Goal: Task Accomplishment & Management: Manage account settings

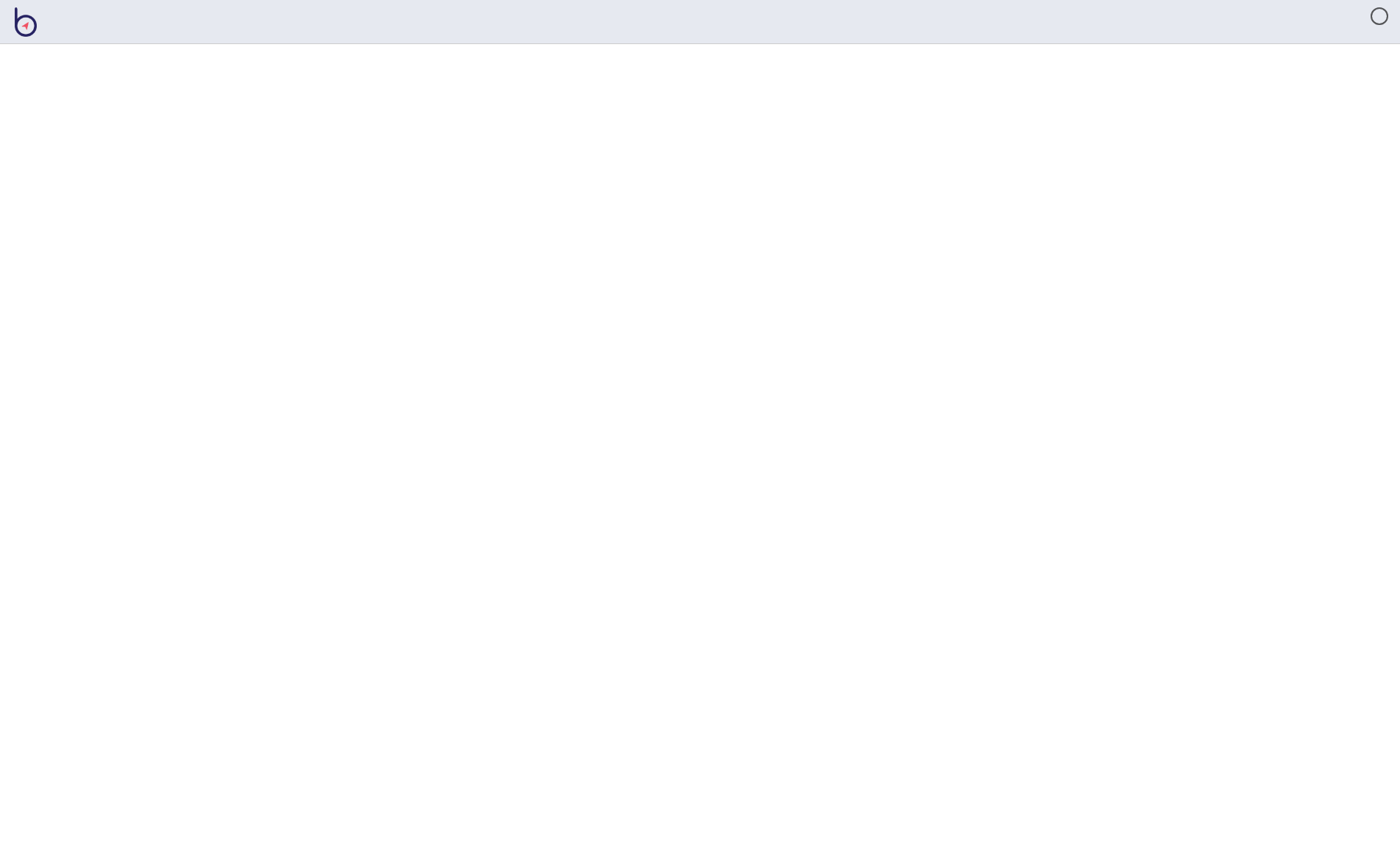
drag, startPoint x: 180, startPoint y: 98, endPoint x: 187, endPoint y: 36, distance: 62.4
click at [179, 0] on html at bounding box center [700, 0] width 1400 height 0
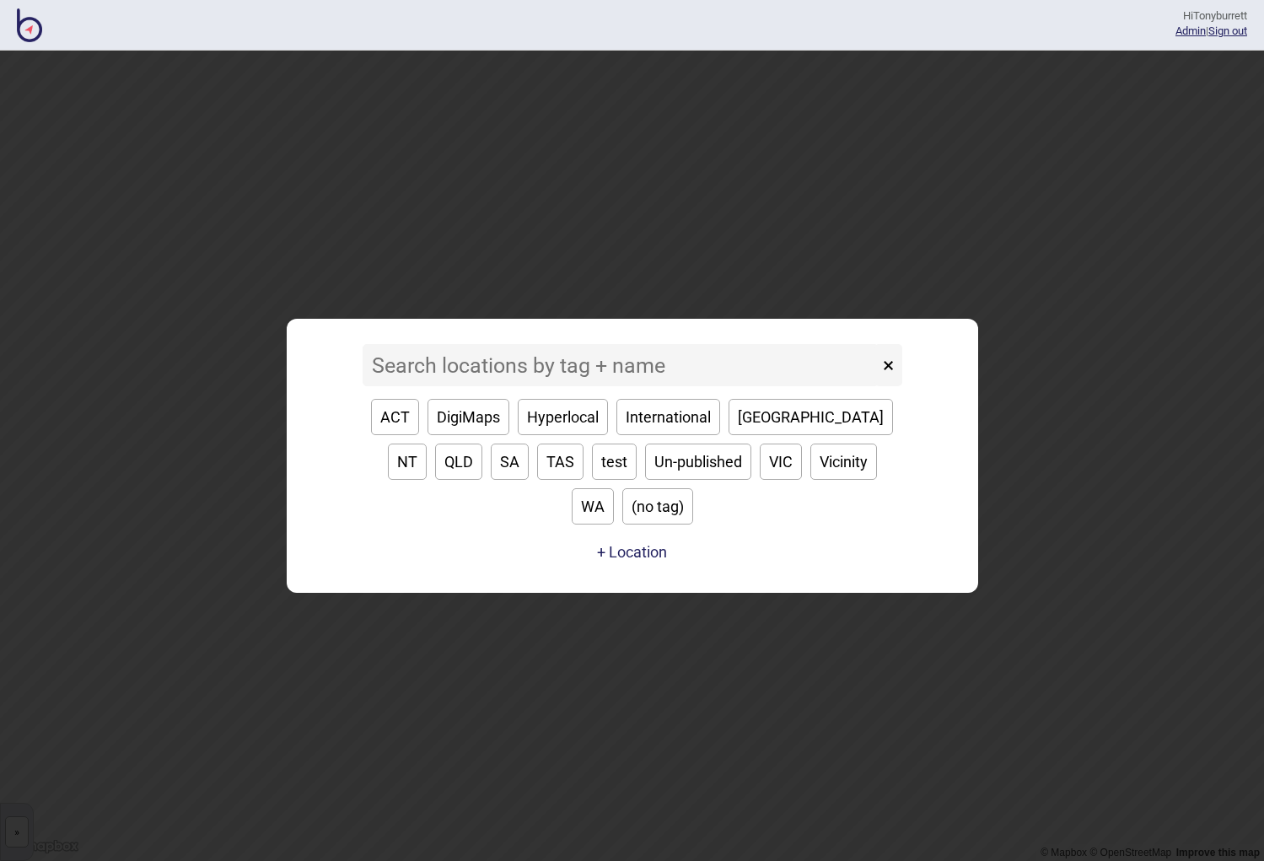
click at [467, 386] on input at bounding box center [621, 365] width 516 height 42
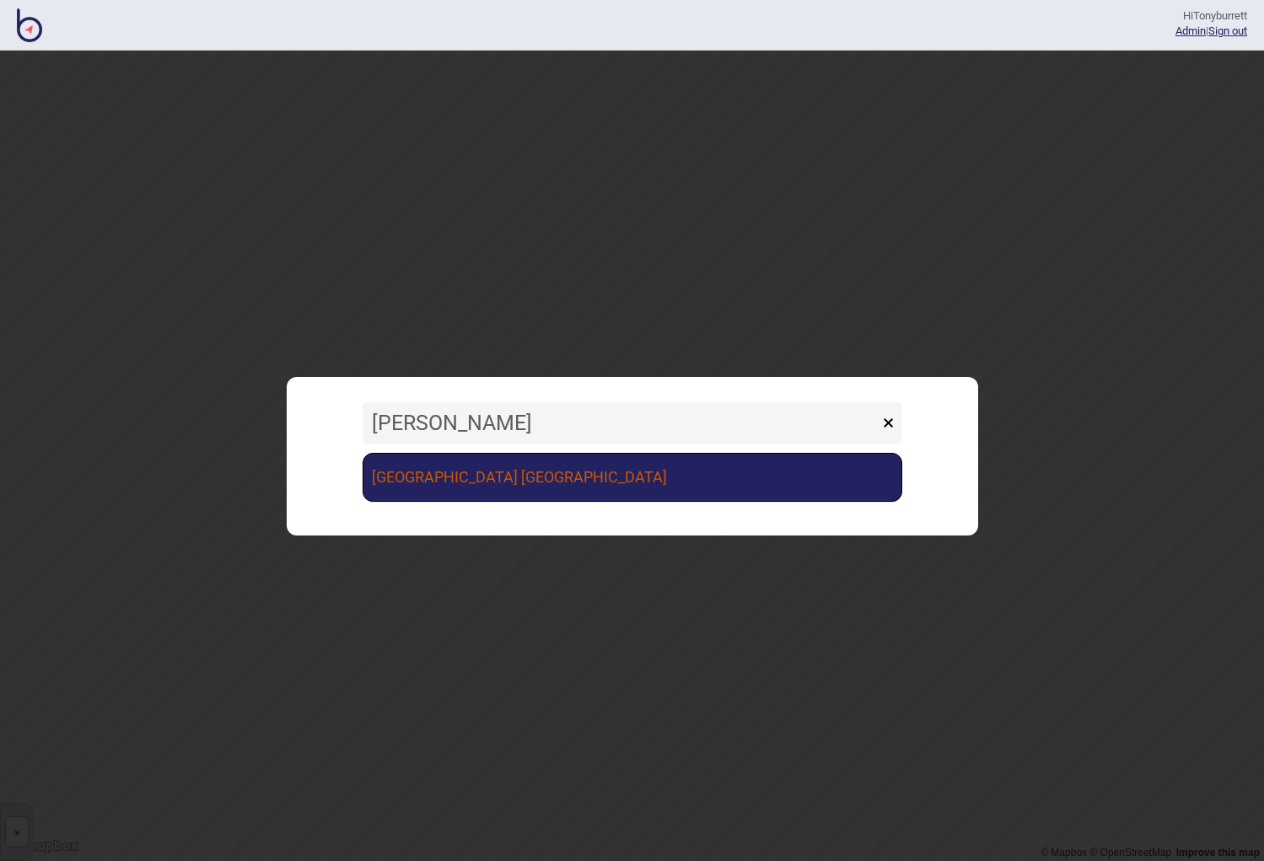
type input "[PERSON_NAME]"
click at [511, 472] on link "[GEOGRAPHIC_DATA] [GEOGRAPHIC_DATA]" at bounding box center [633, 477] width 540 height 49
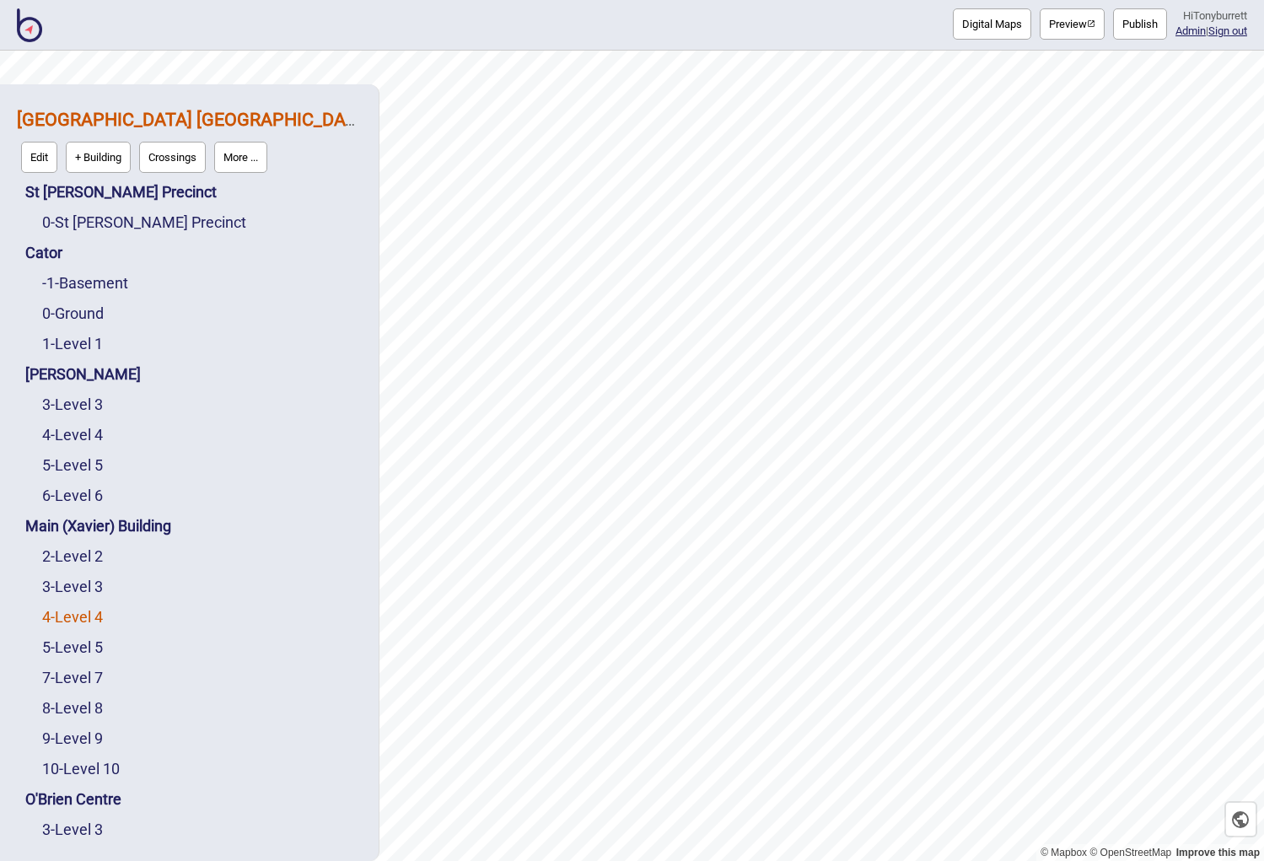
click at [73, 622] on link "4 - Level 4" at bounding box center [72, 617] width 61 height 18
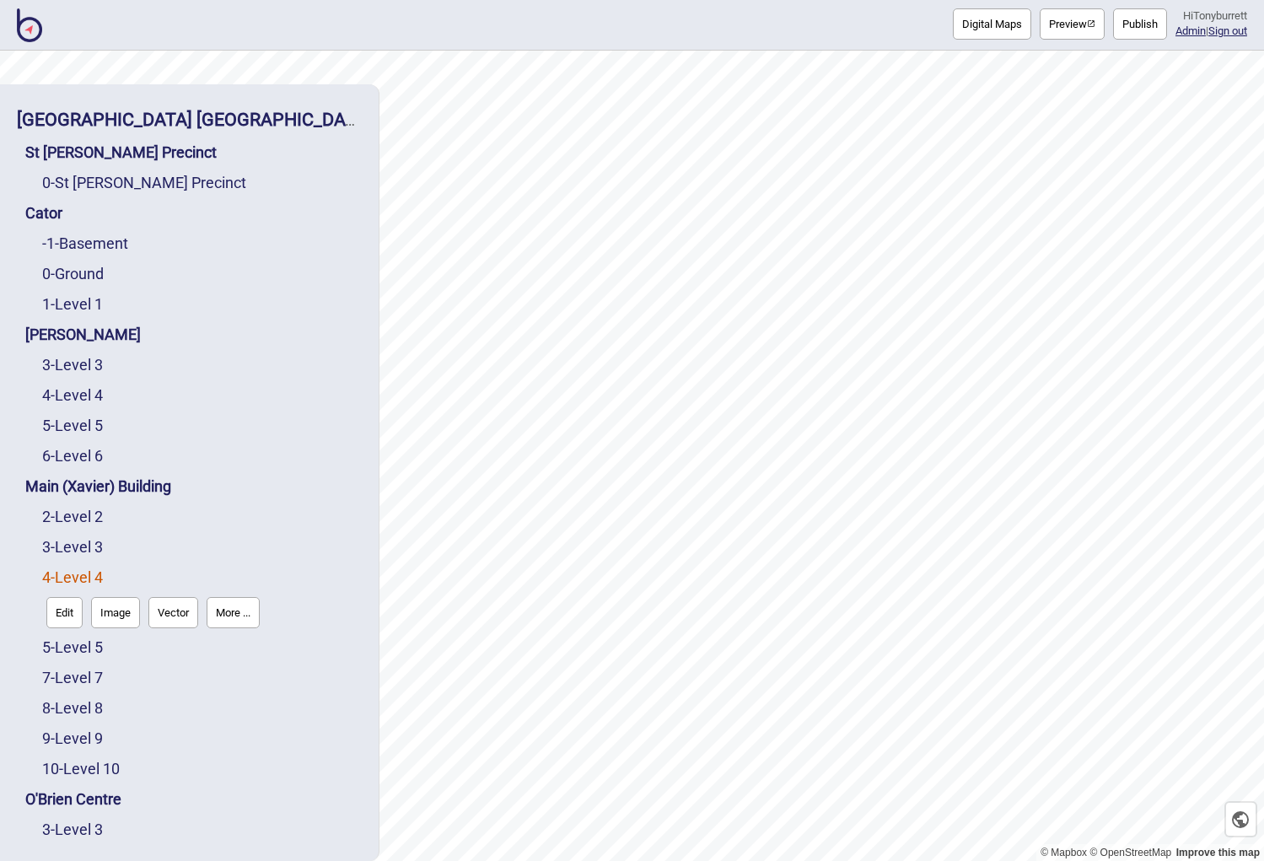
click at [64, 619] on button "Edit" at bounding box center [64, 612] width 36 height 31
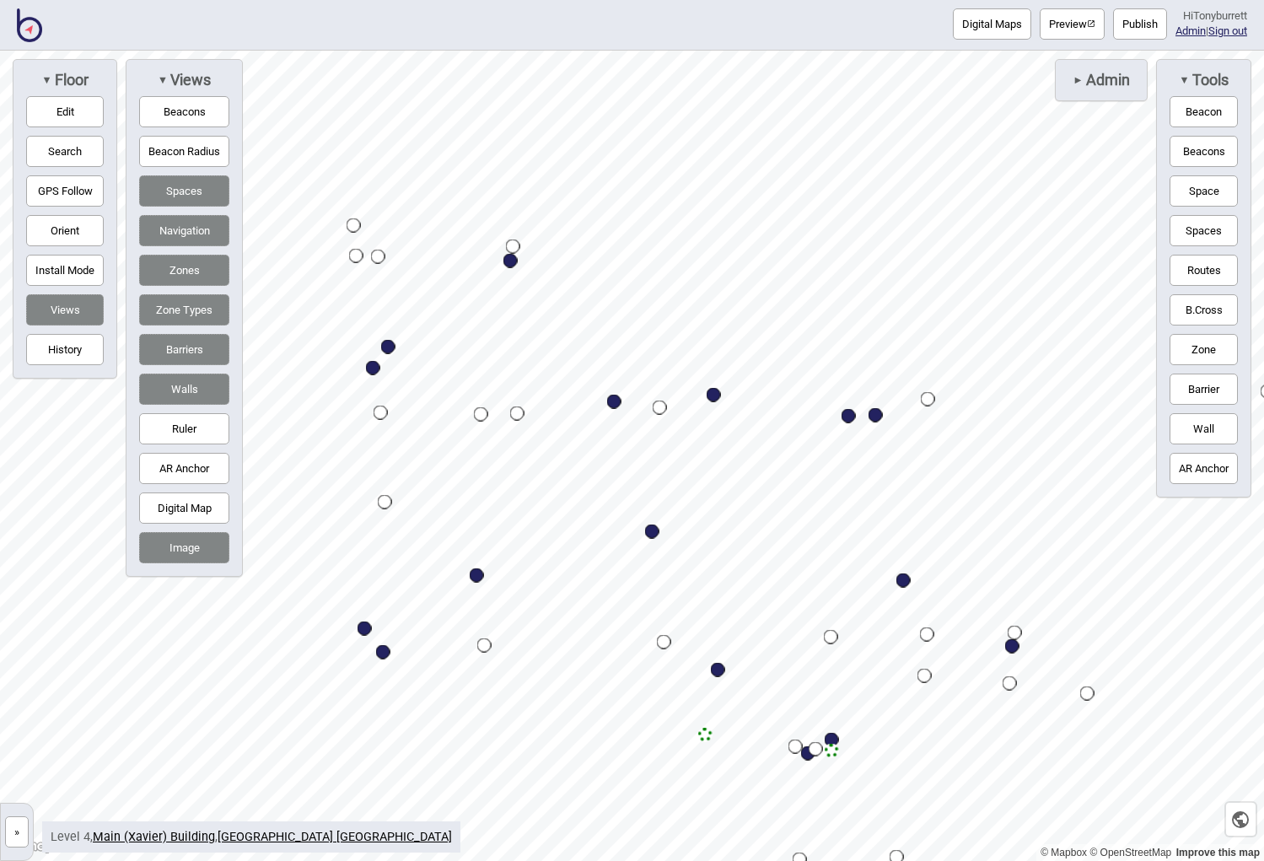
click at [13, 687] on button "»" at bounding box center [17, 831] width 24 height 31
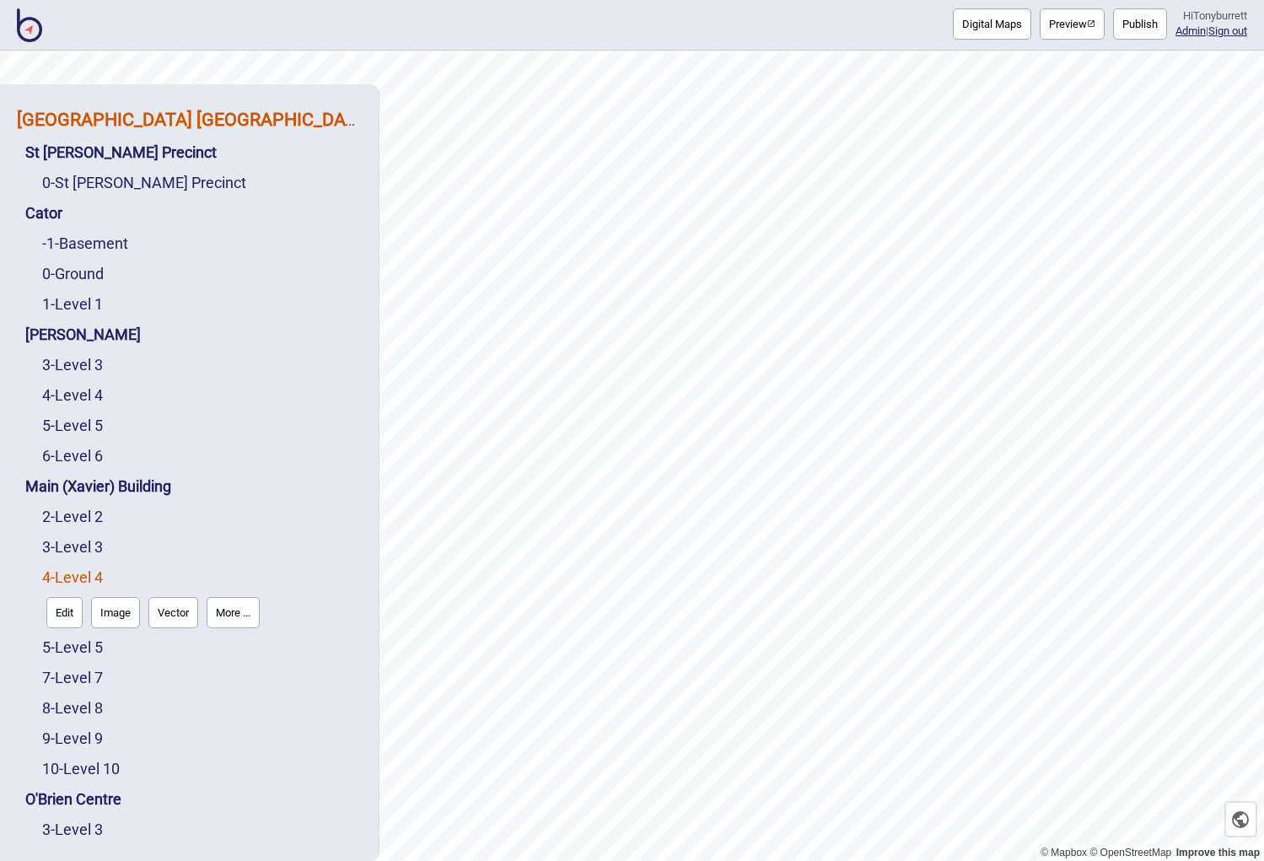
drag, startPoint x: 188, startPoint y: 116, endPoint x: 218, endPoint y: 117, distance: 30.4
click at [188, 117] on strong "[GEOGRAPHIC_DATA] [GEOGRAPHIC_DATA]" at bounding box center [194, 119] width 355 height 21
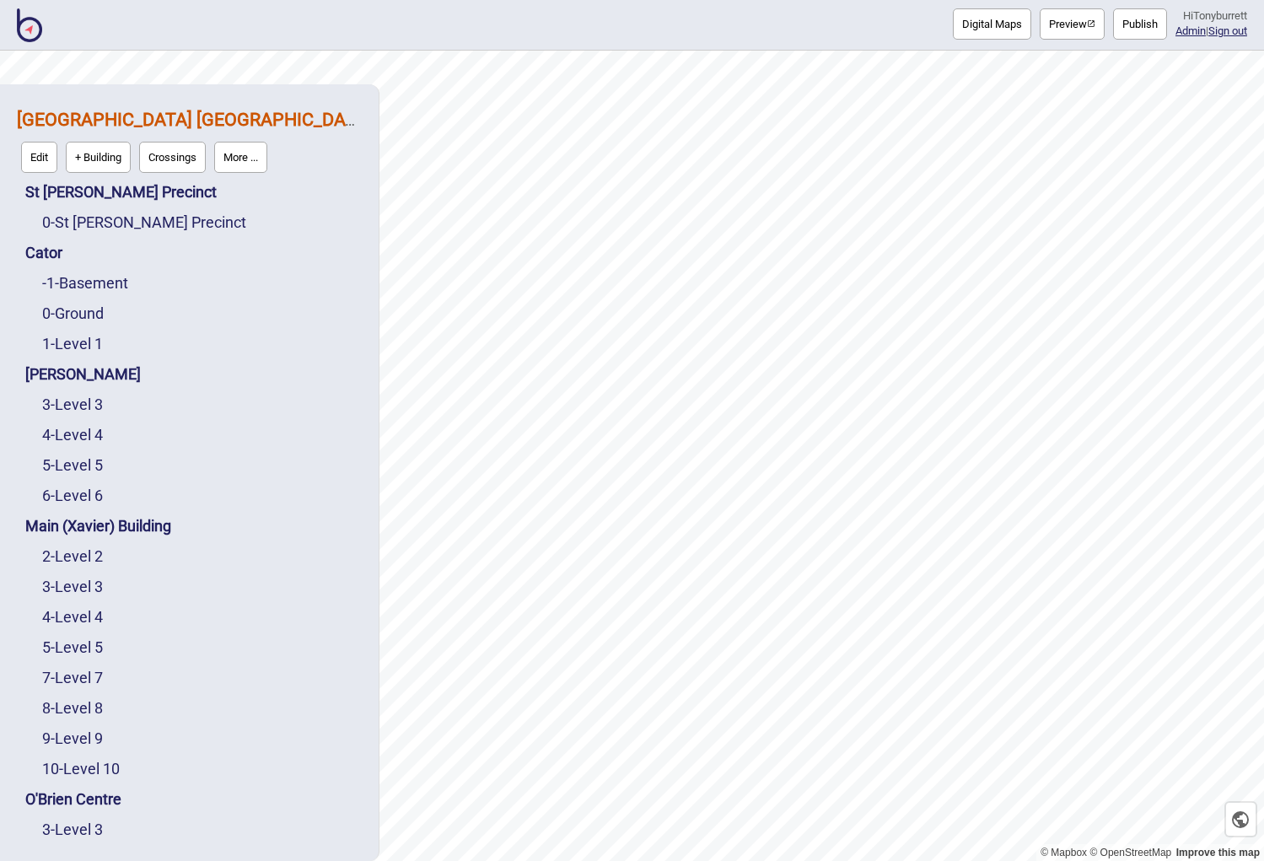
click at [259, 162] on button "More ..." at bounding box center [240, 157] width 53 height 31
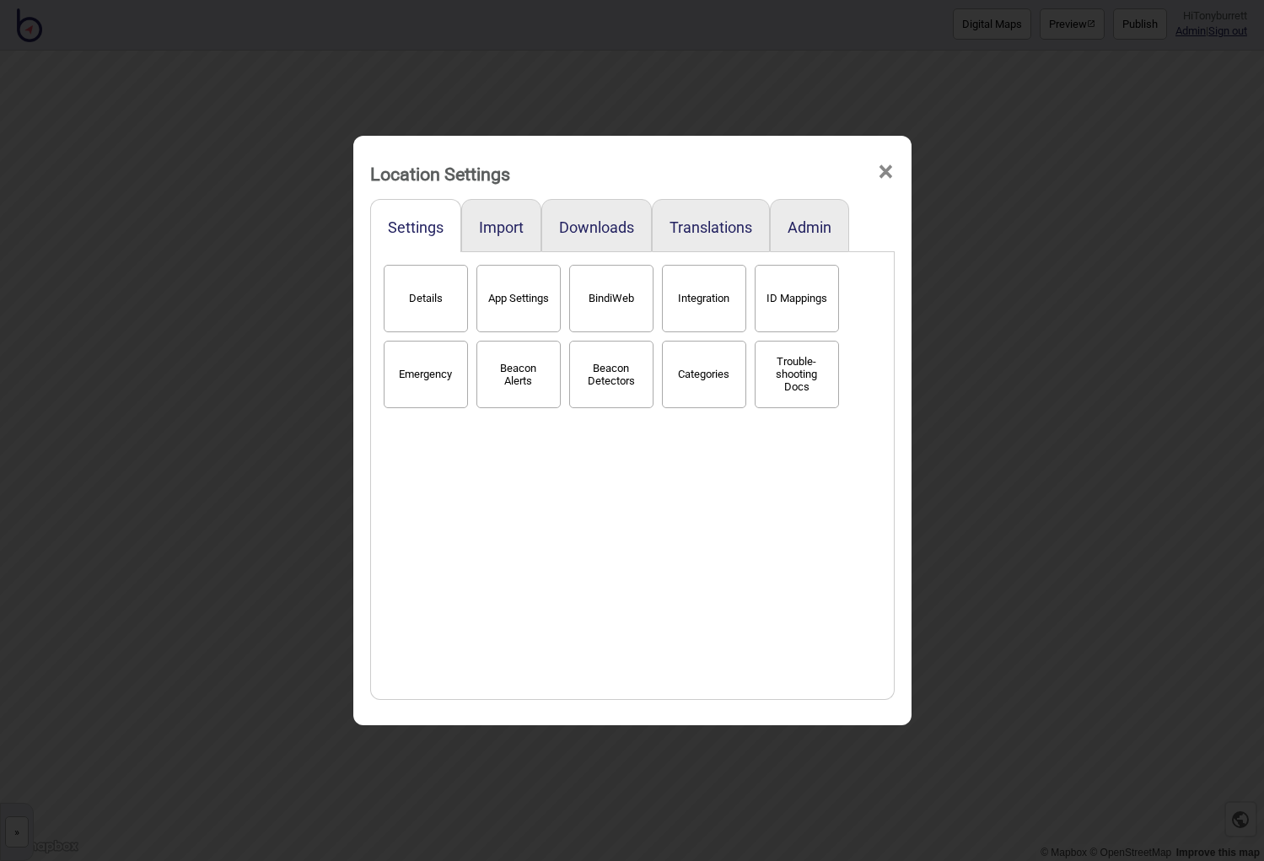
click at [710, 365] on button "Categories" at bounding box center [704, 374] width 84 height 67
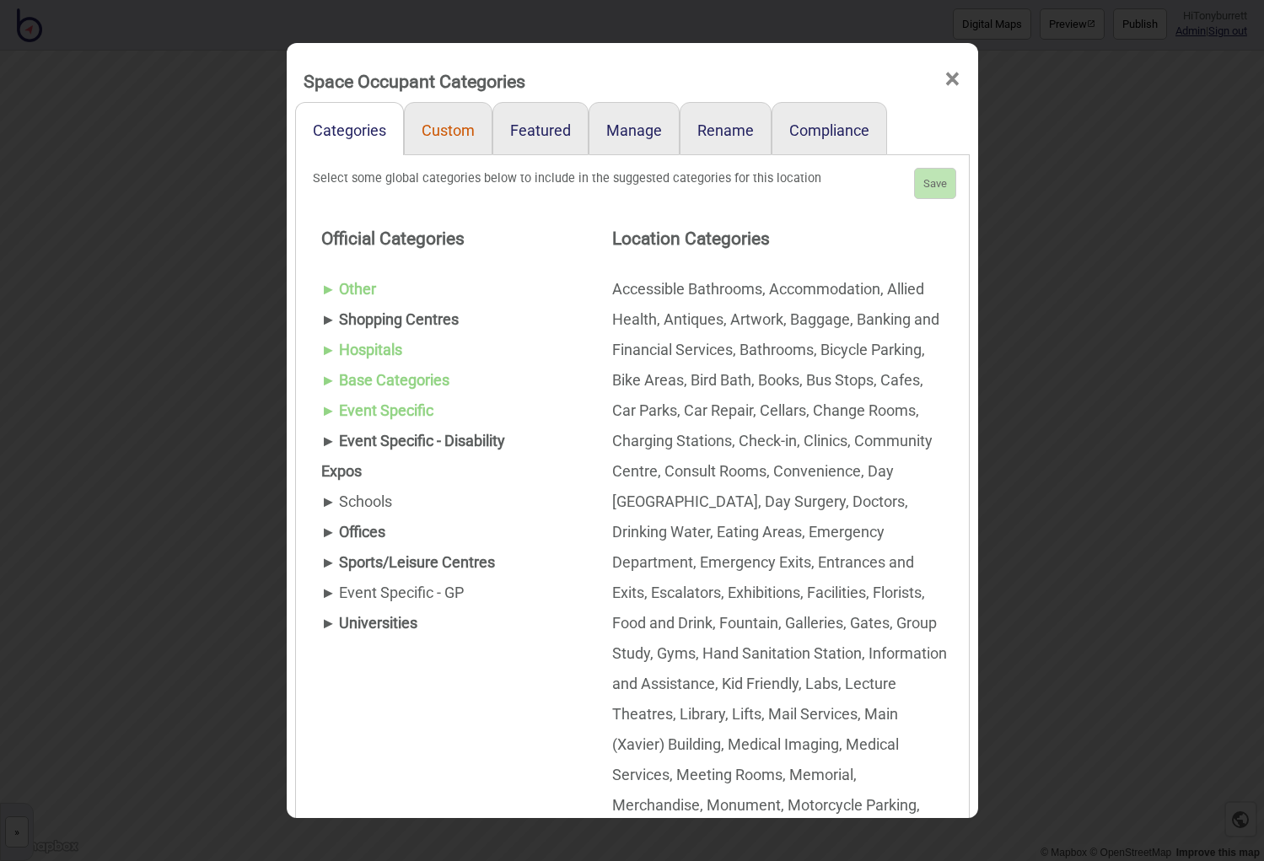
click at [446, 129] on link "Custom" at bounding box center [448, 128] width 89 height 53
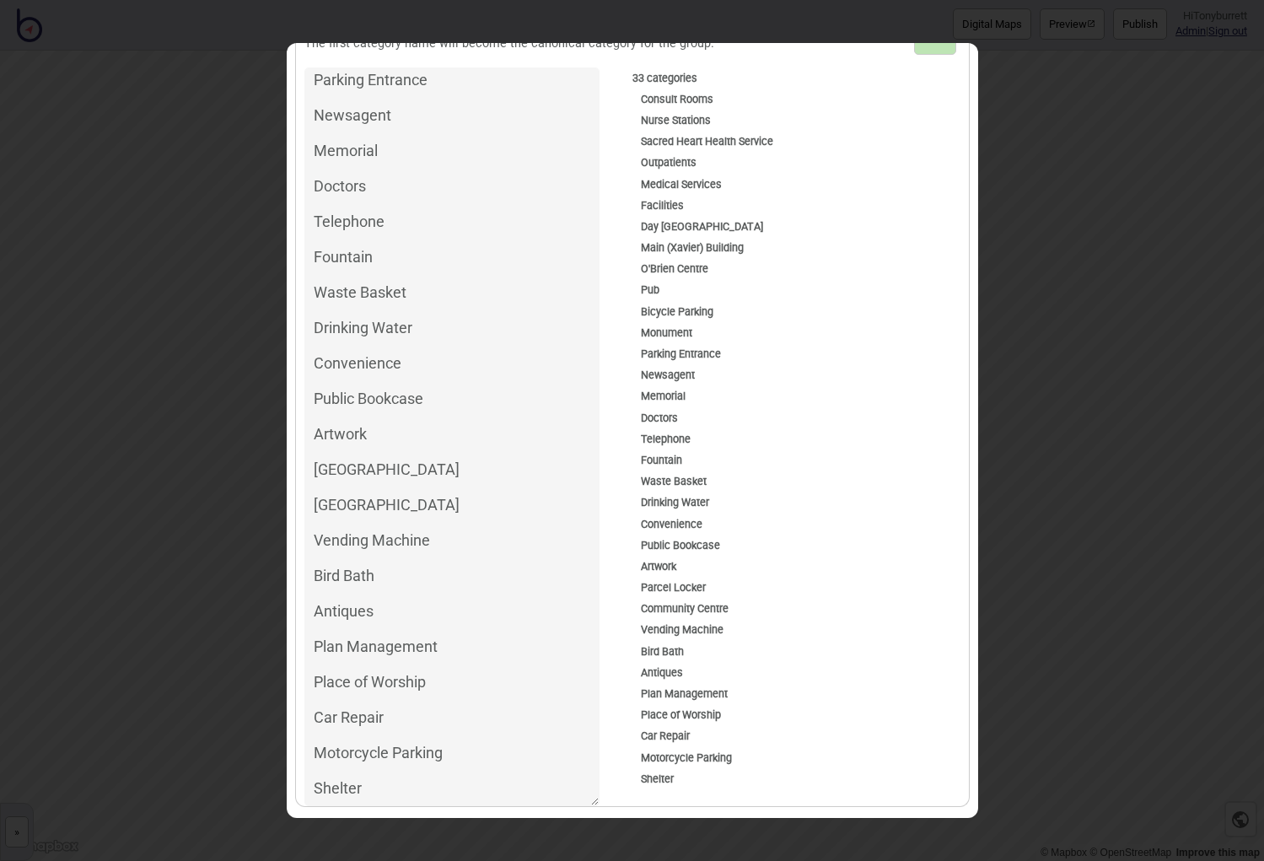
scroll to position [153, 0]
drag, startPoint x: 390, startPoint y: 780, endPoint x: 628, endPoint y: 772, distance: 238.0
click at [390, 687] on textarea "Consult Rooms Nurse Stations Sacred Heart Health Service Outpatients Medical Se…" at bounding box center [451, 437] width 295 height 739
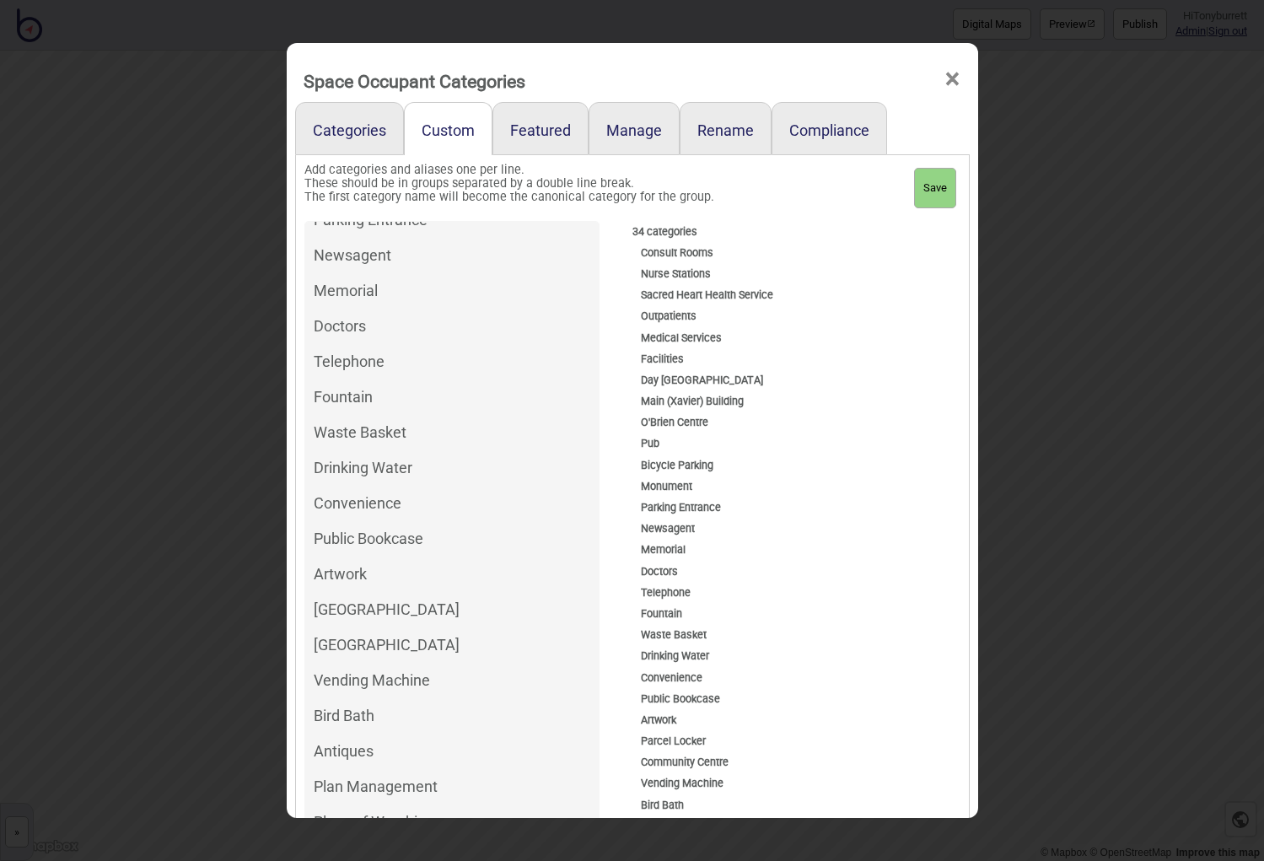
scroll to position [0, 0]
type textarea "Consult Rooms Nurse Stations Sacred Heart Health Service Outpatients Medical Se…"
click at [930, 202] on button "Save" at bounding box center [935, 188] width 42 height 40
click at [958, 83] on span "×" at bounding box center [953, 79] width 18 height 56
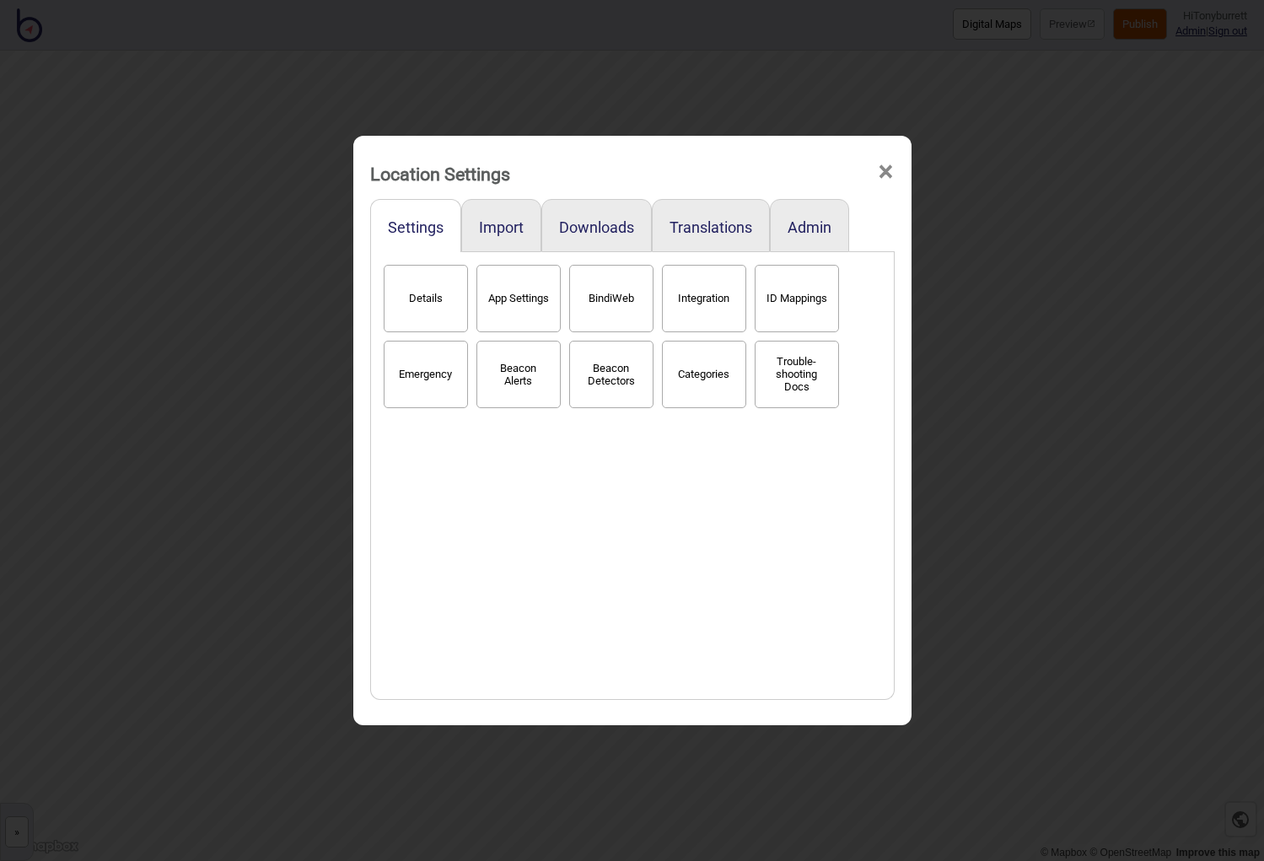
click at [886, 168] on span "×" at bounding box center [886, 172] width 18 height 56
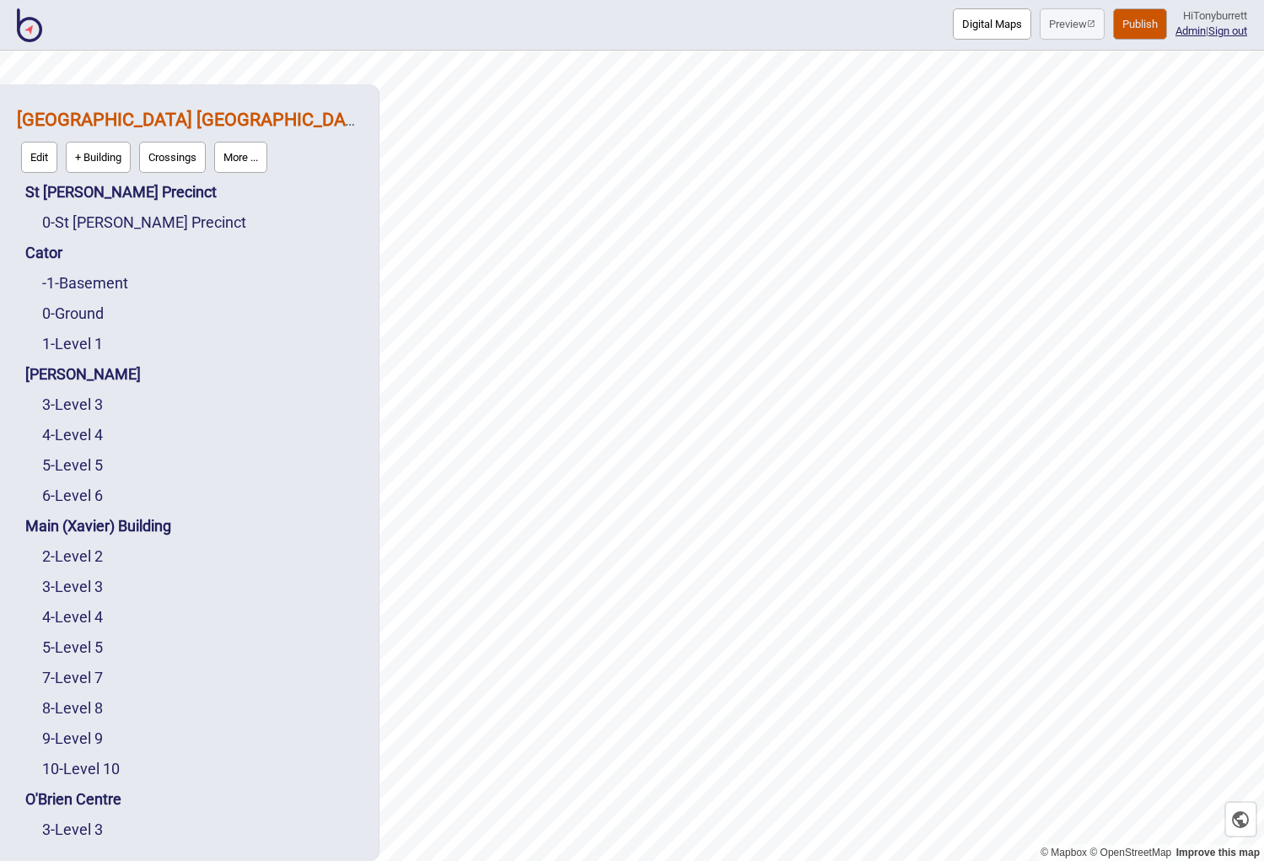
click at [84, 626] on div "4 - Level 4" at bounding box center [202, 617] width 320 height 30
click at [84, 619] on link "4 - Level 4" at bounding box center [72, 617] width 61 height 18
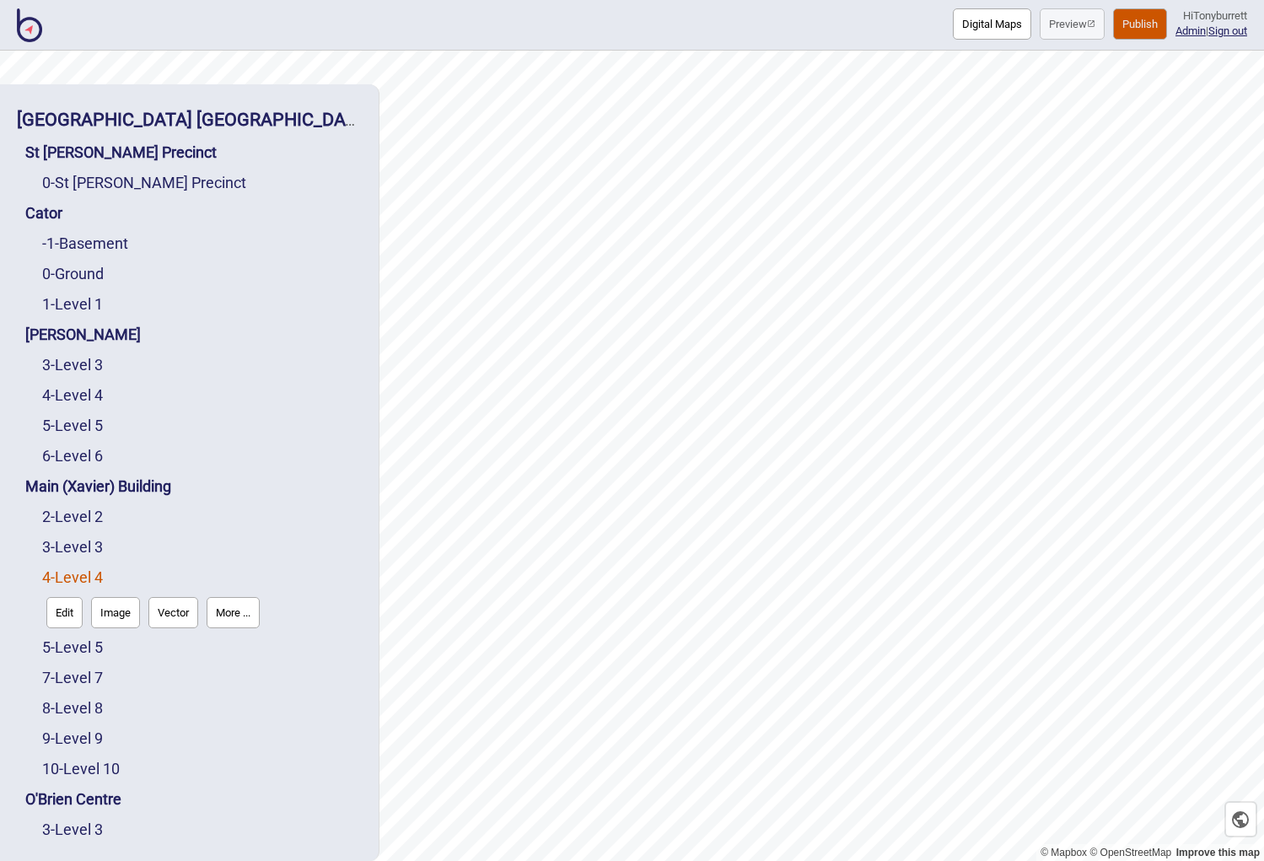
click at [71, 620] on button "Edit" at bounding box center [64, 612] width 36 height 31
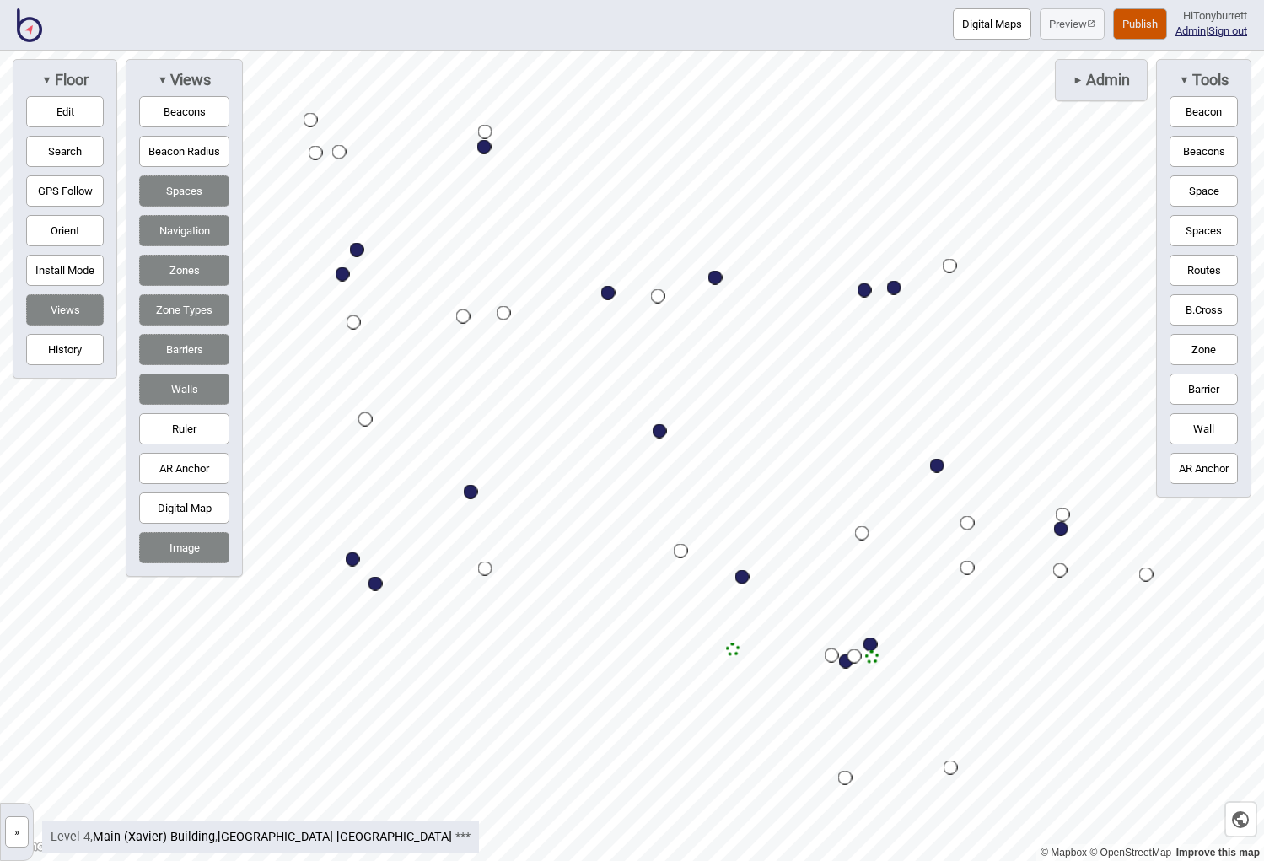
click at [484, 153] on div "Map marker" at bounding box center [484, 147] width 14 height 14
select select "Outpatients"
select select "Allied Health"
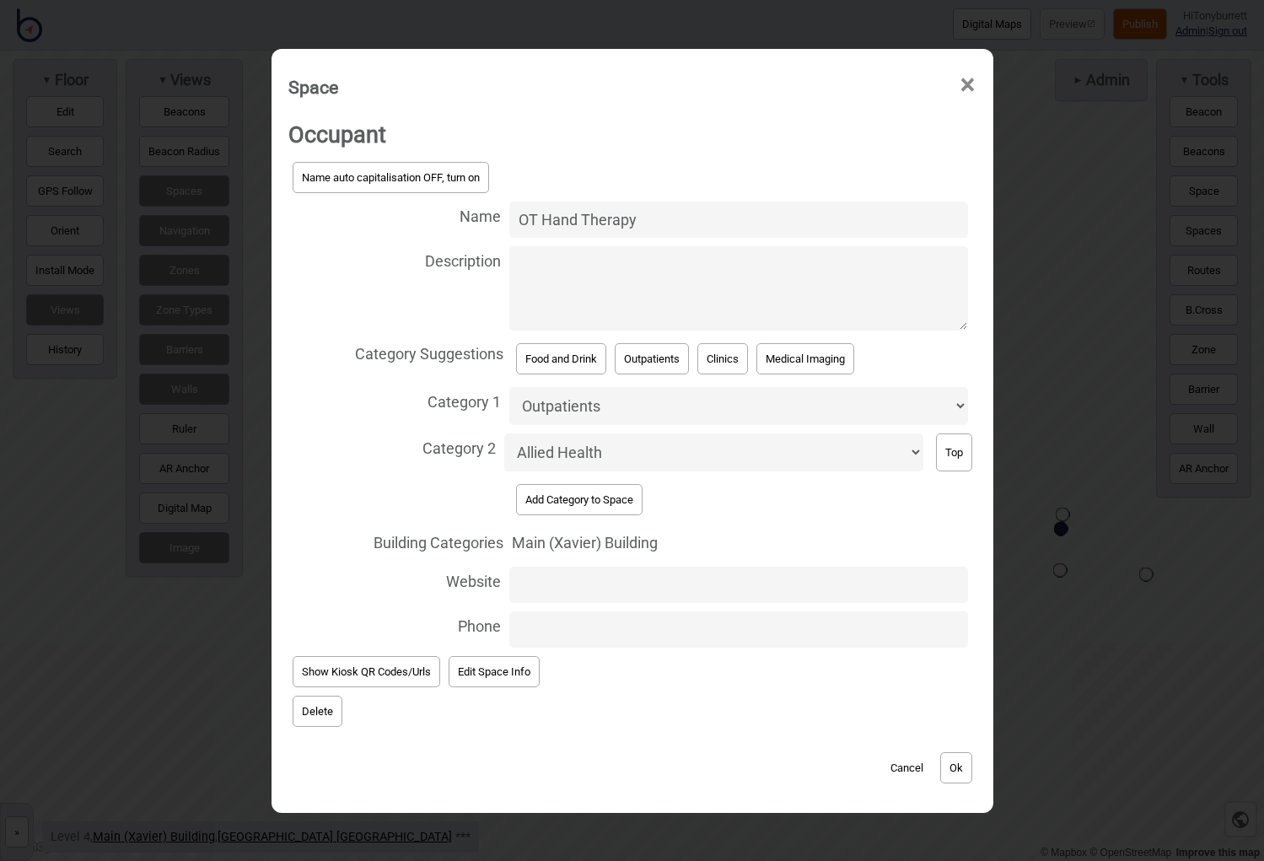
click at [592, 493] on button "Add Category to Space" at bounding box center [579, 499] width 127 height 31
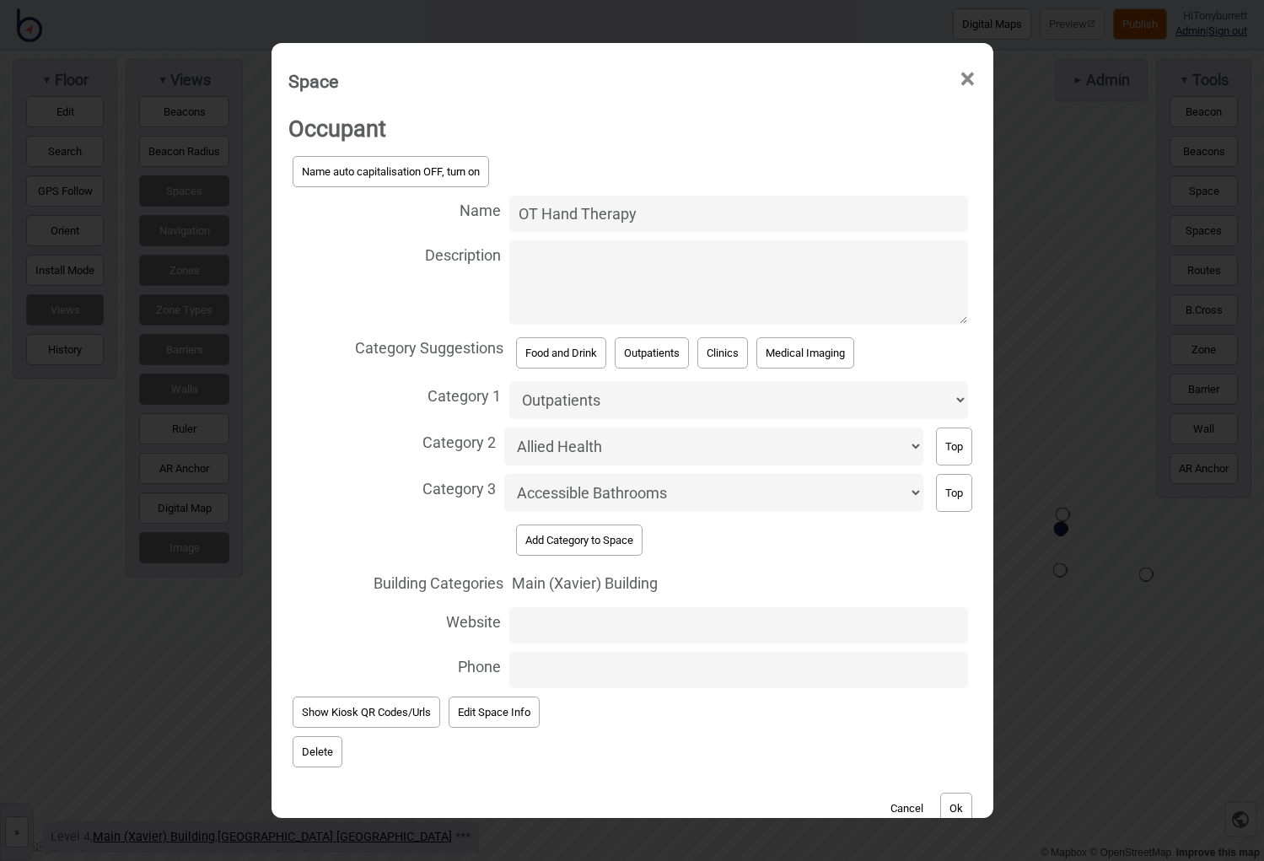
select select "Aikenhead"
click at [961, 687] on button "Ok" at bounding box center [956, 808] width 32 height 31
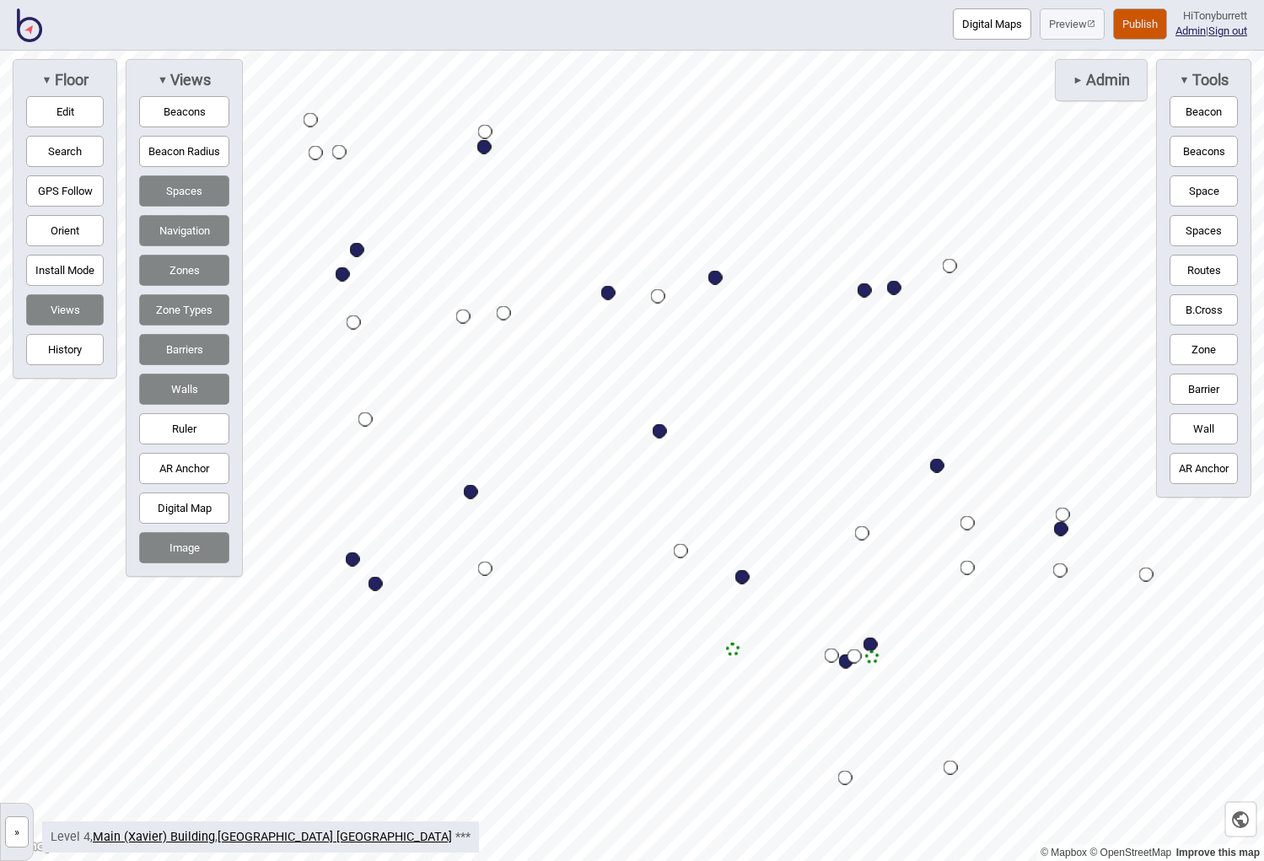
click at [358, 248] on div "Map marker" at bounding box center [357, 250] width 14 height 14
select select "Outpatients"
select select "Allied Health"
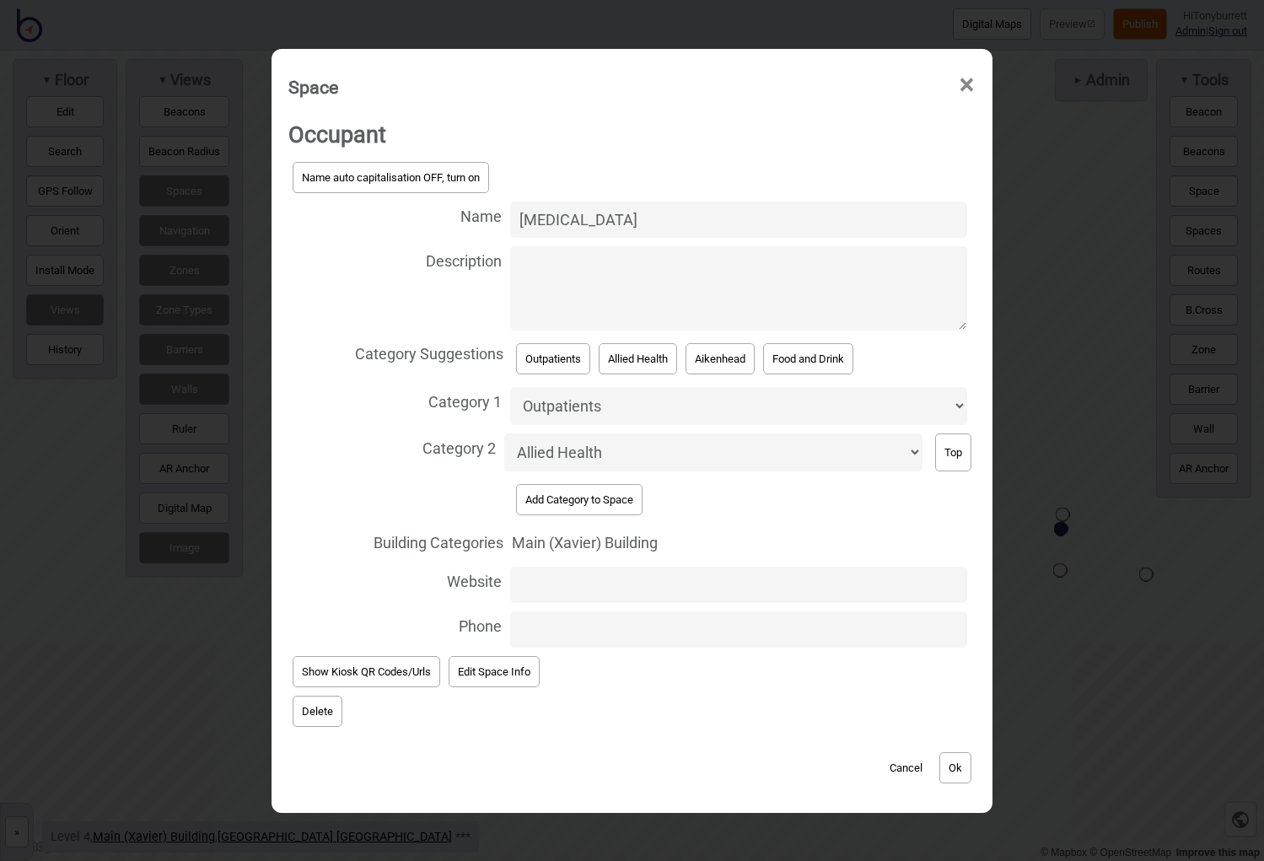
click at [548, 484] on button "Add Category to Space" at bounding box center [579, 499] width 127 height 31
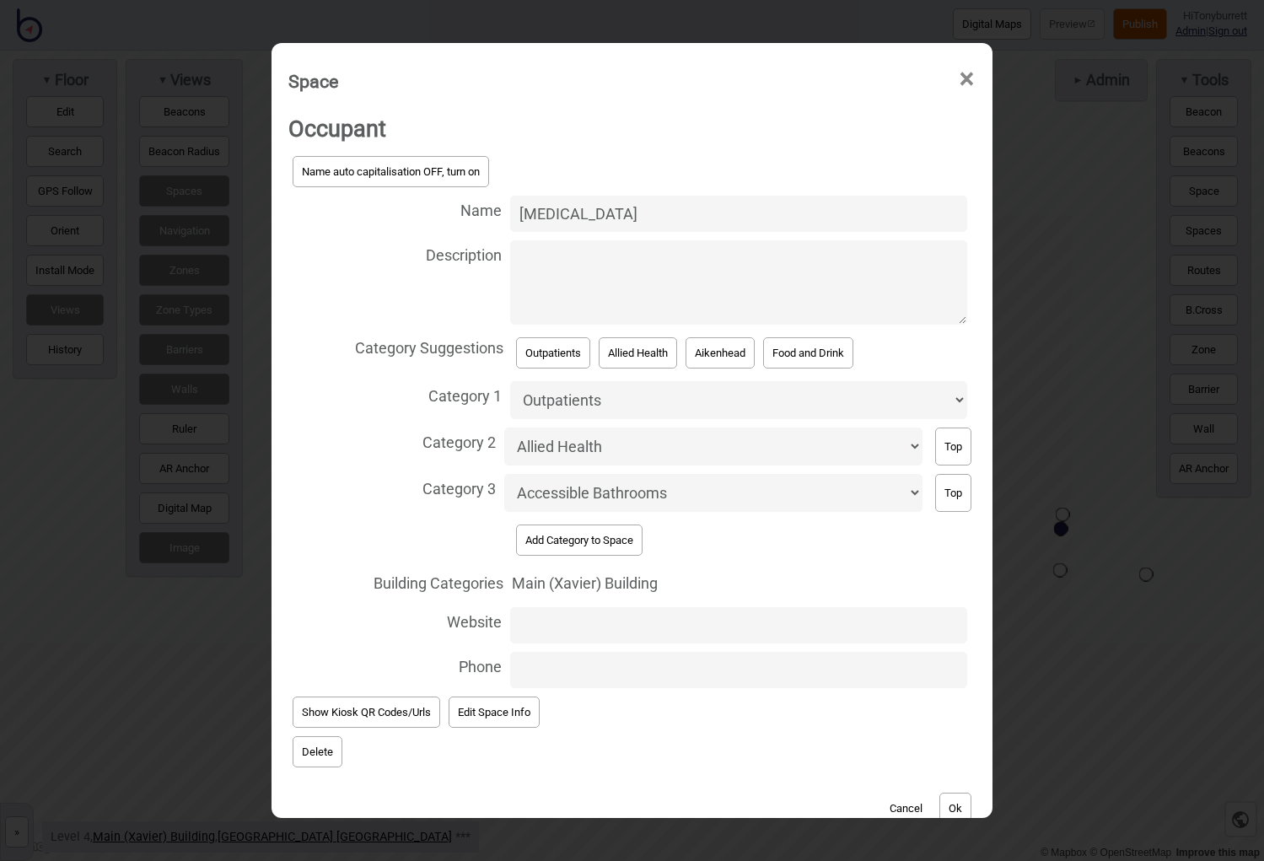
select select "Aikenhead"
click at [966, 687] on button "Ok" at bounding box center [956, 808] width 32 height 31
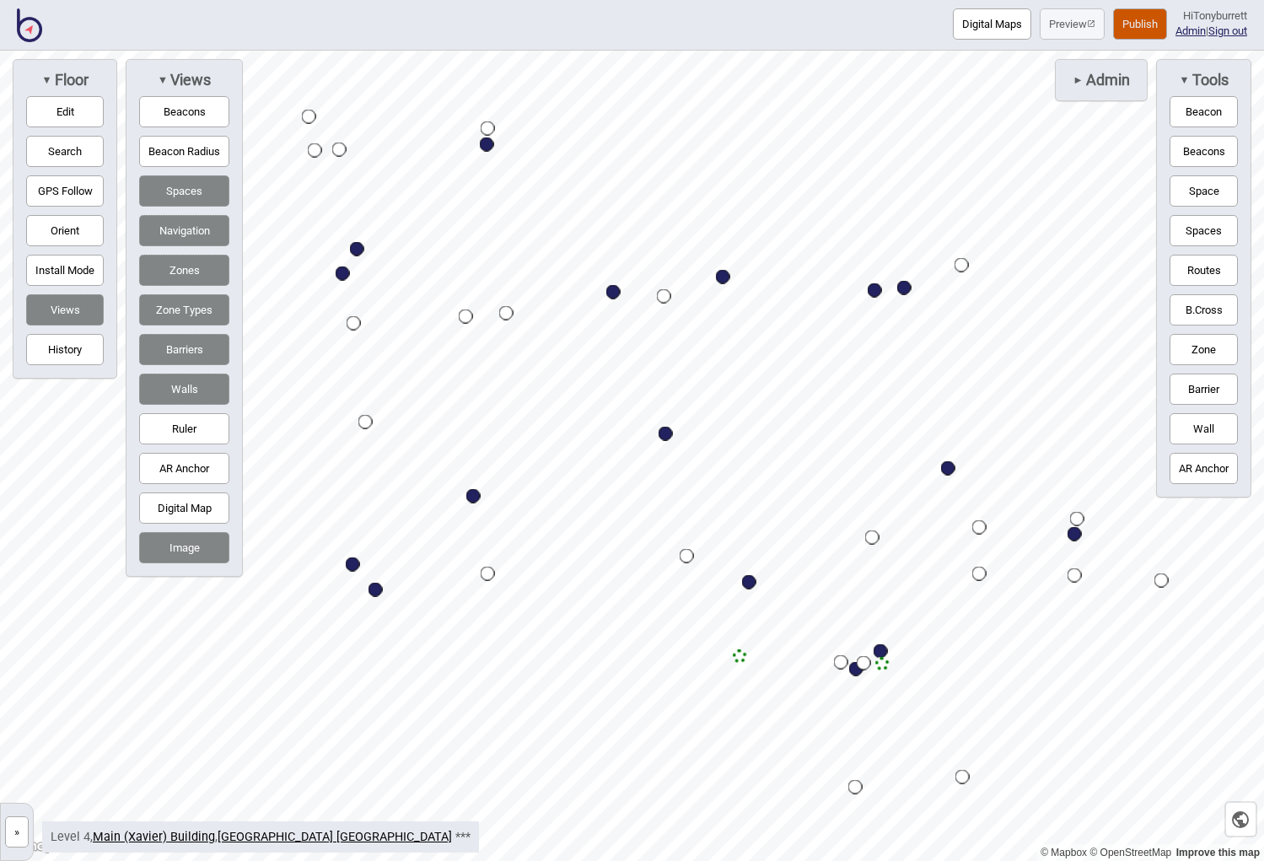
click at [477, 494] on div "Map marker" at bounding box center [473, 496] width 14 height 14
select select "Outpatients"
select select "Allied Health"
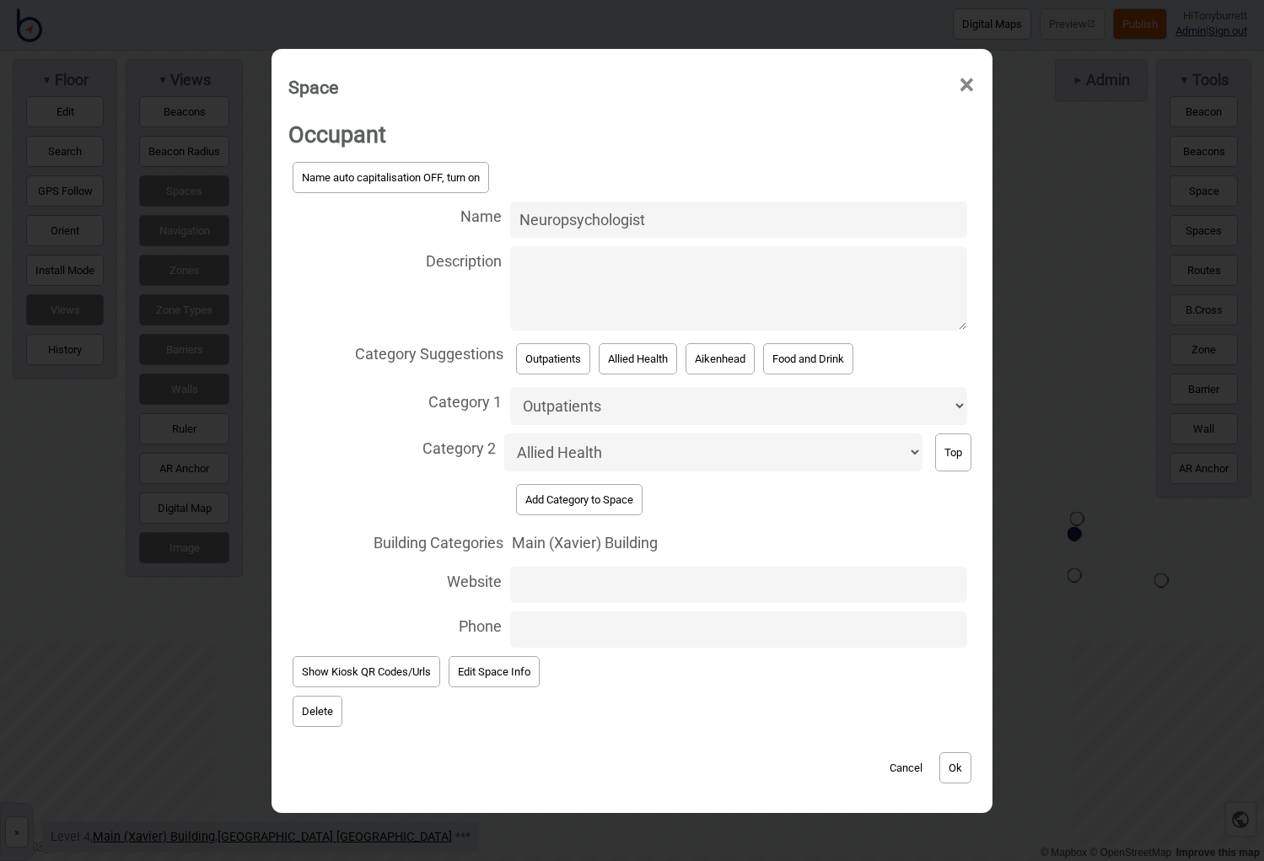
click at [535, 484] on button "Add Category to Space" at bounding box center [579, 499] width 127 height 31
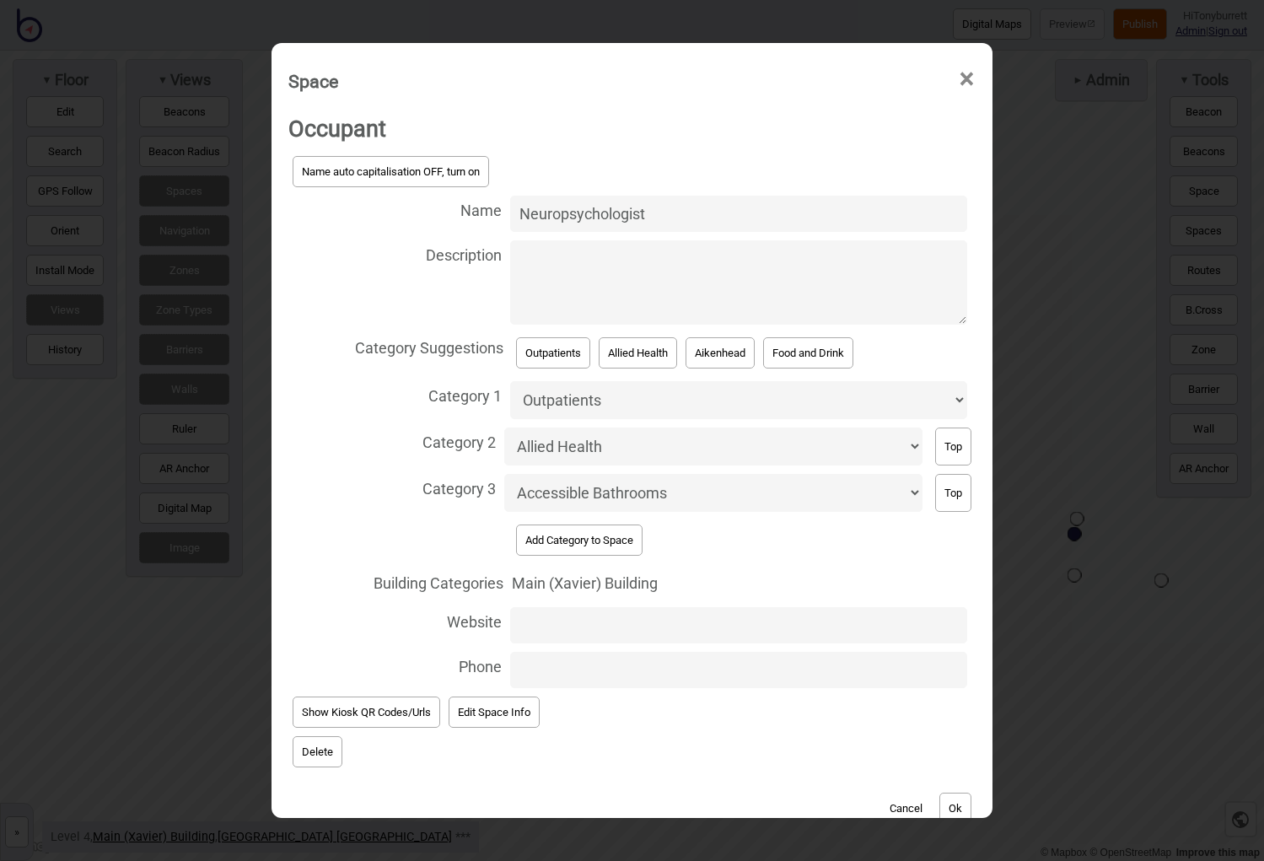
select select "Aikenhead"
click at [956, 687] on button "Ok" at bounding box center [956, 808] width 32 height 31
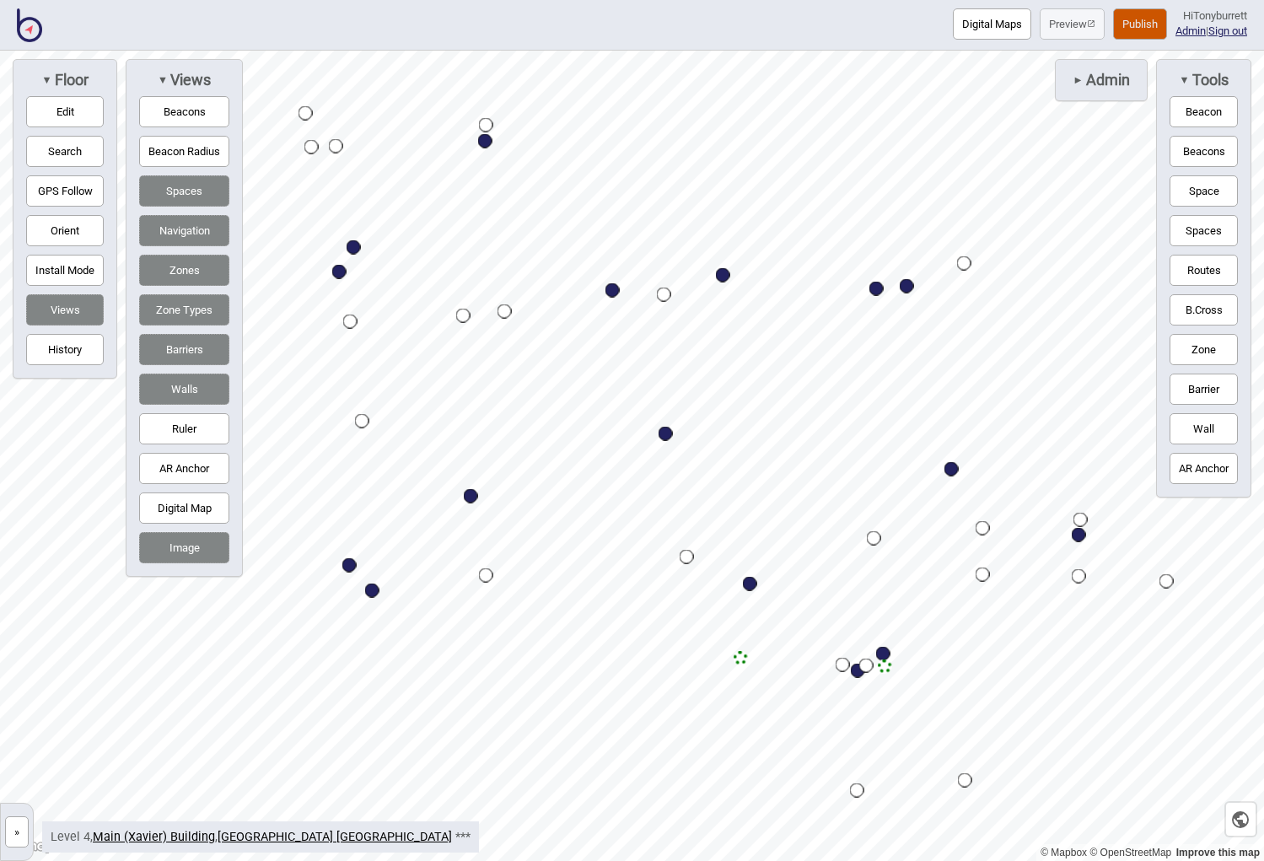
click at [667, 434] on div "Map marker" at bounding box center [666, 434] width 14 height 14
select select "Outpatients"
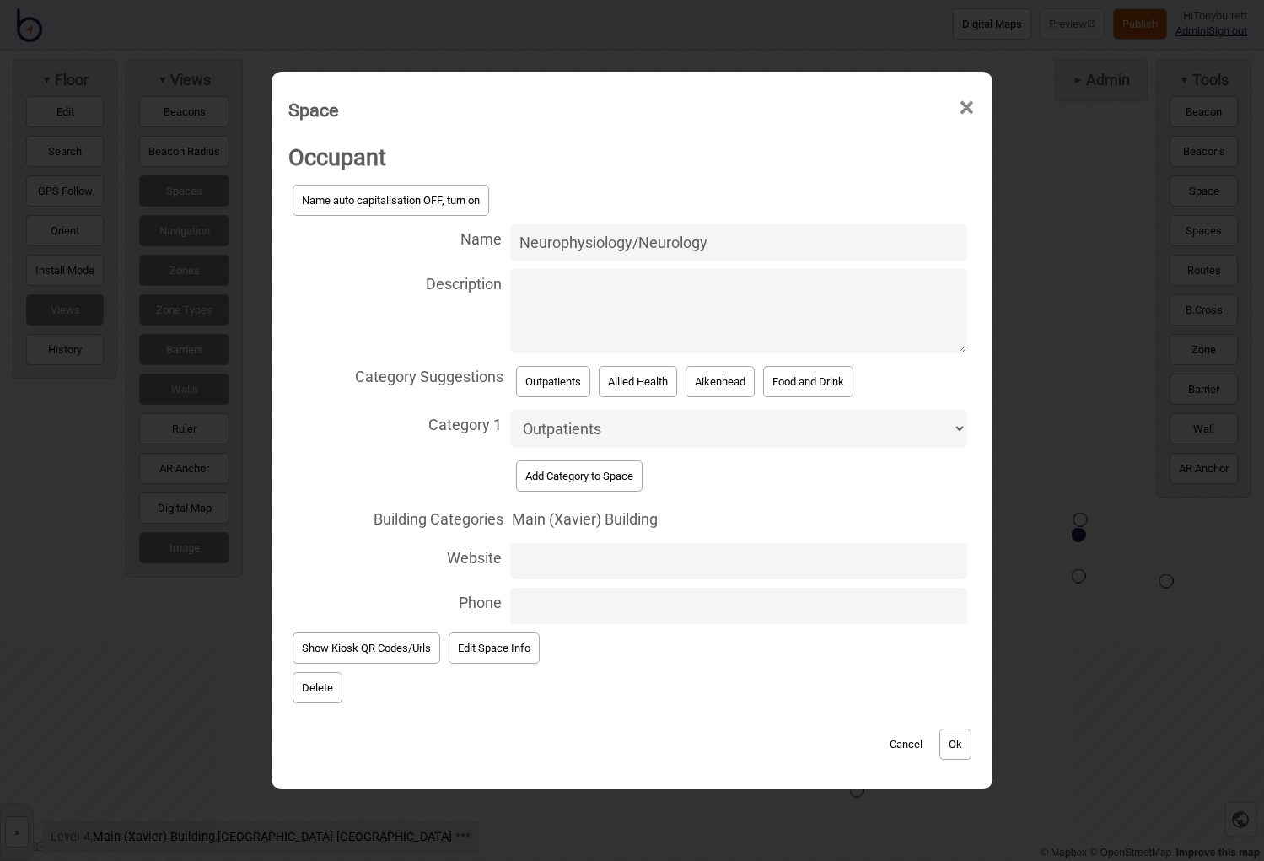
click at [541, 471] on button "Add Category to Space" at bounding box center [579, 475] width 127 height 31
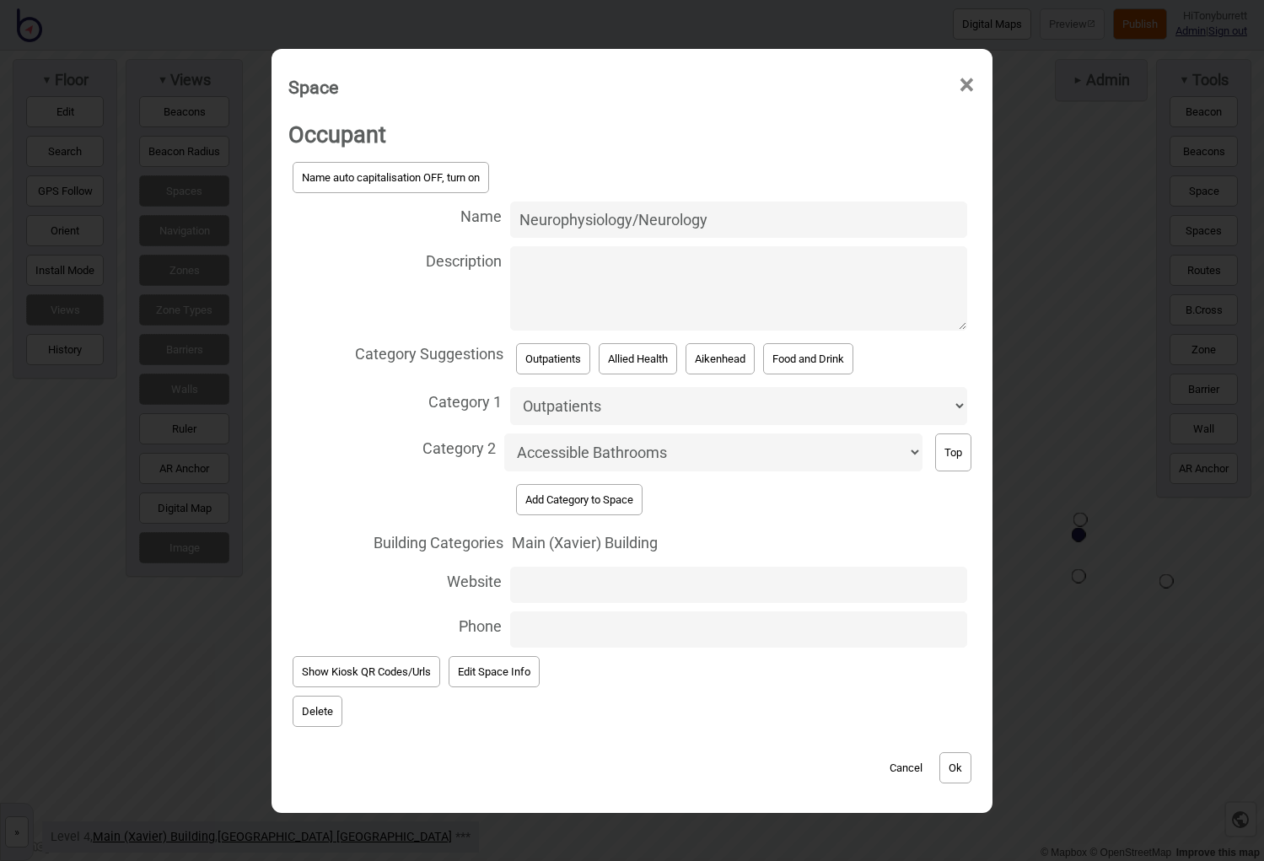
click at [592, 487] on button "Add Category to Space" at bounding box center [579, 499] width 127 height 31
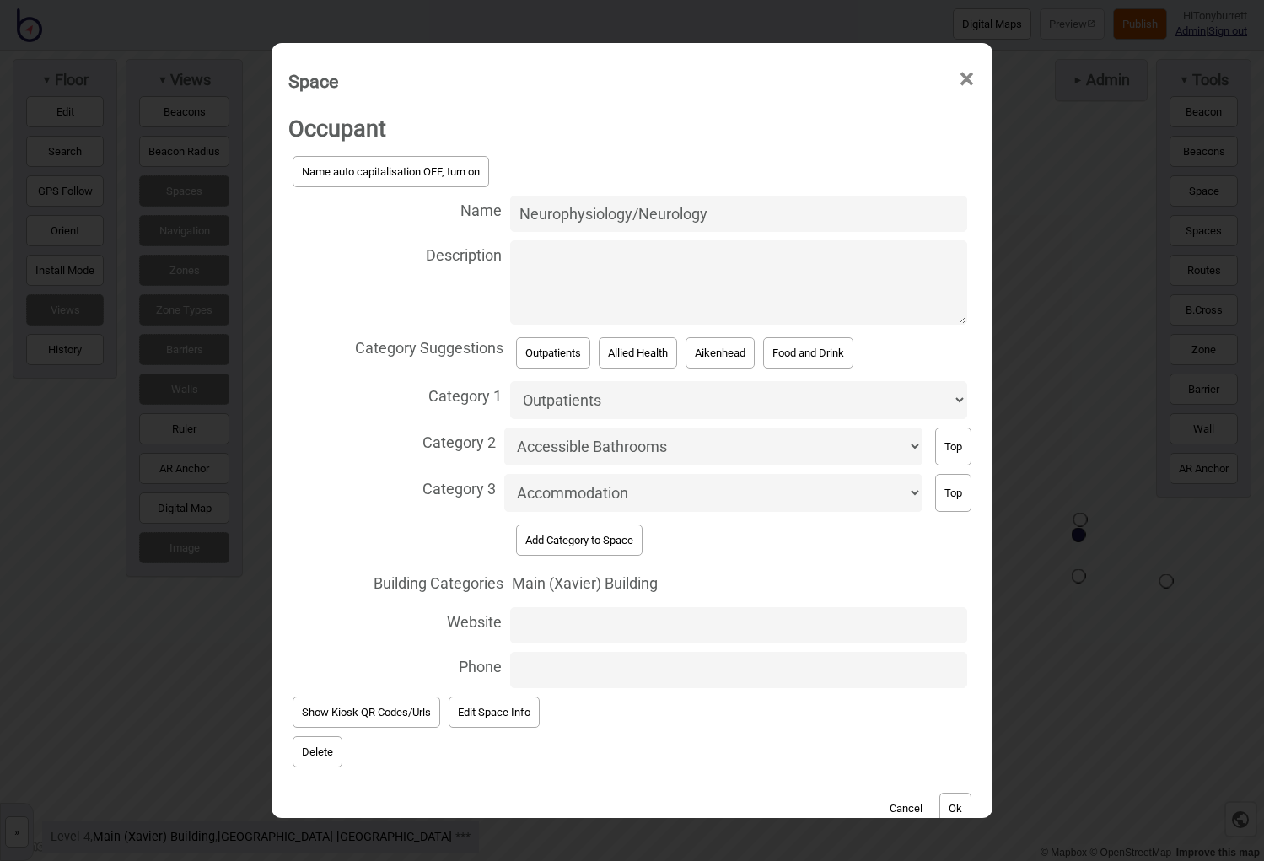
select select "Aikenhead"
click at [957, 687] on button "Ok" at bounding box center [956, 808] width 32 height 31
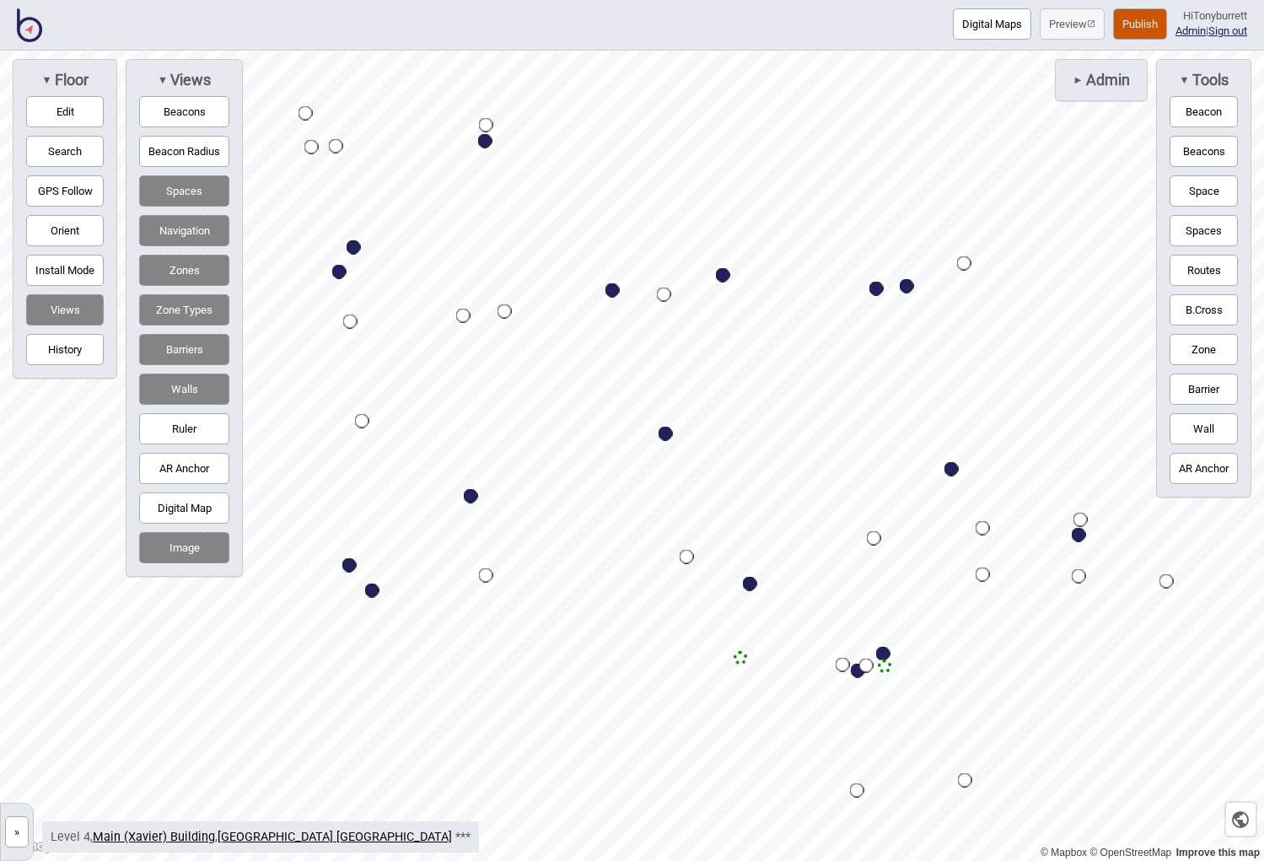
click at [613, 291] on div "Map marker" at bounding box center [613, 290] width 14 height 14
select select "Outpatients"
select select "Allied Health"
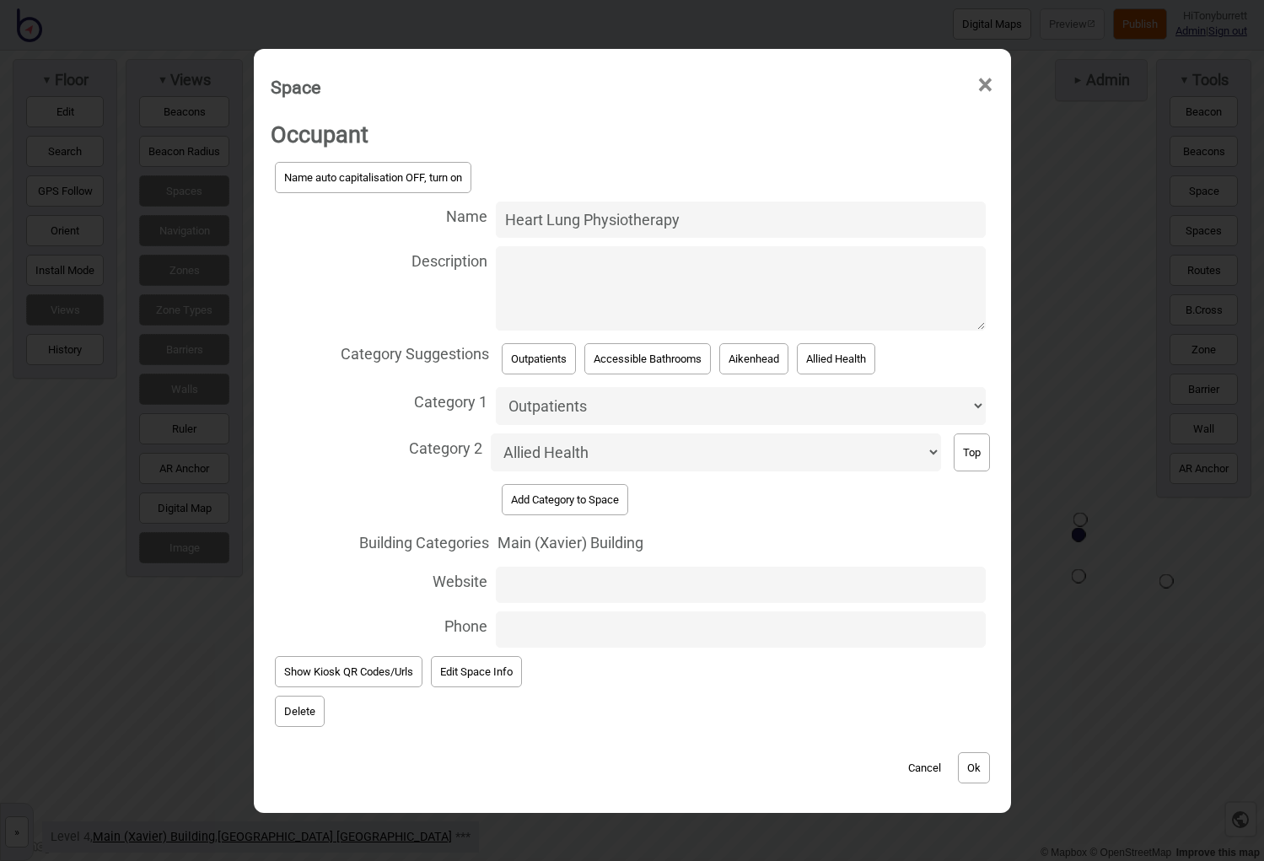
click at [552, 485] on button "Add Category to Space" at bounding box center [565, 499] width 127 height 31
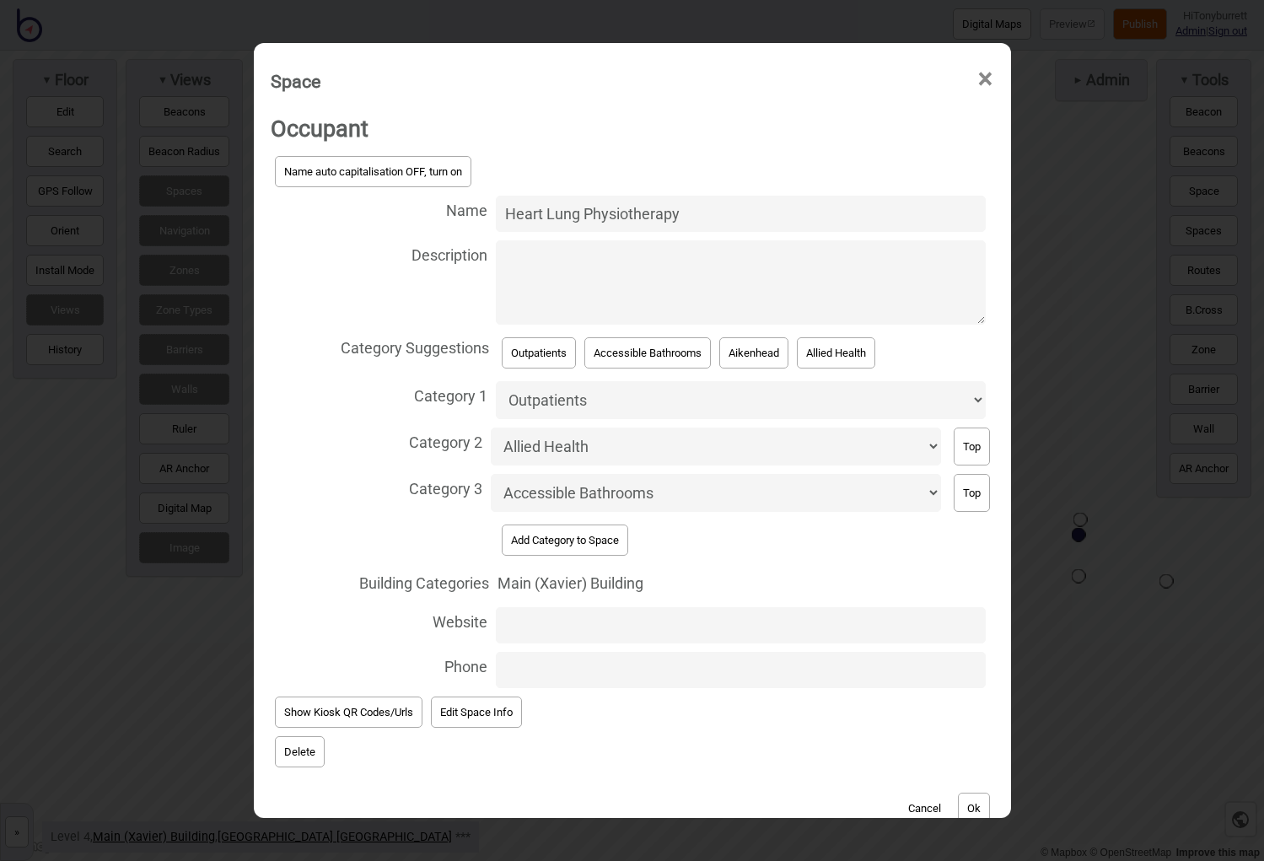
select select "Aikenhead"
click at [968, 687] on button "Ok" at bounding box center [974, 808] width 32 height 31
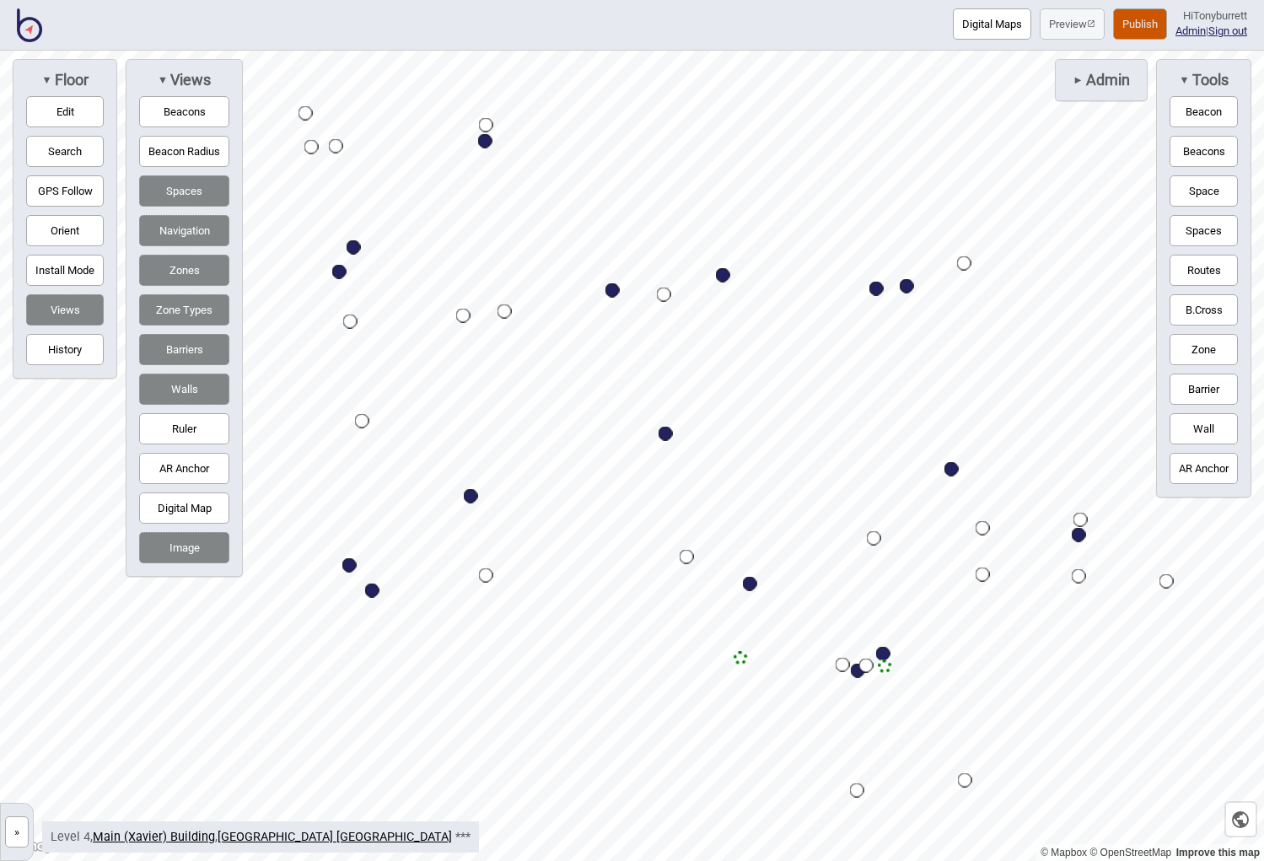
click at [722, 272] on div "Map marker" at bounding box center [723, 275] width 14 height 14
select select "Outpatients"
select select "Allied Health"
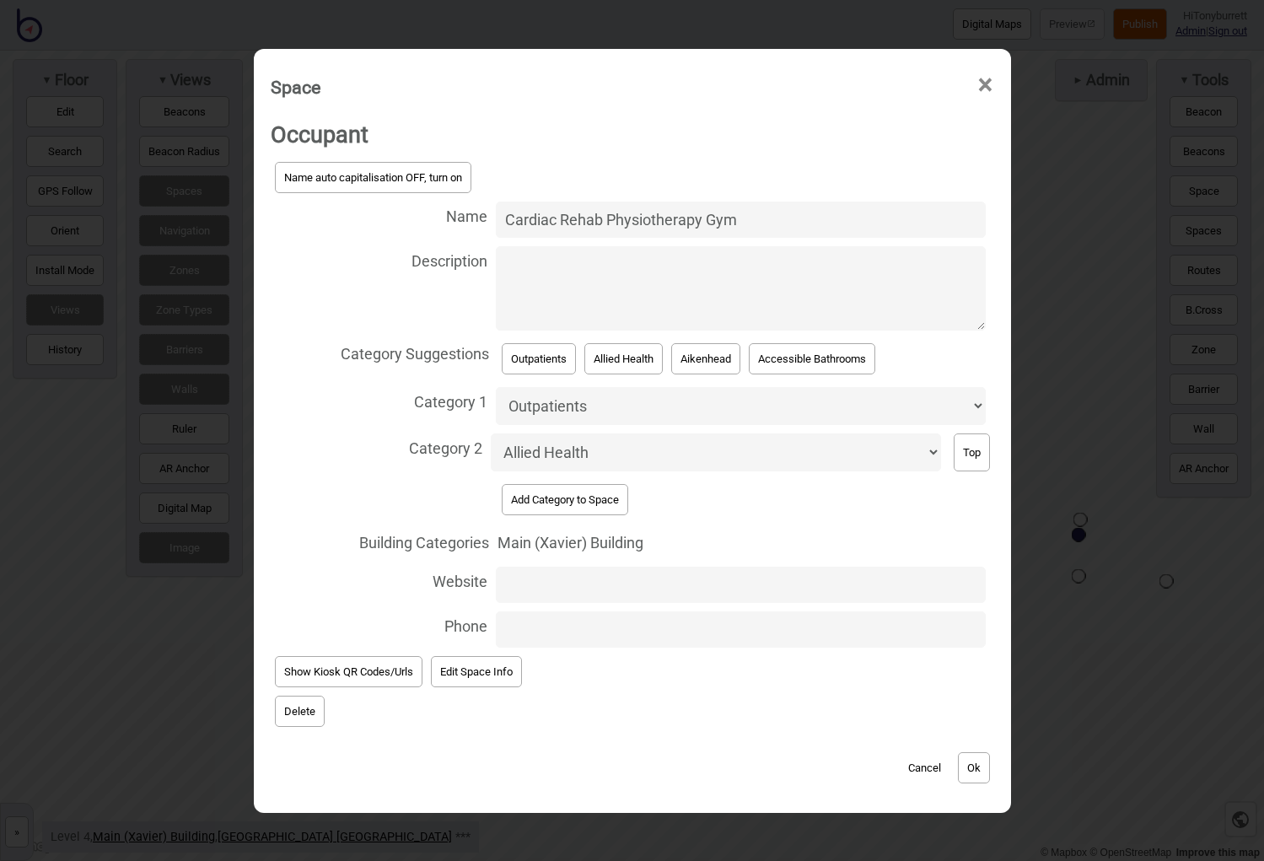
click at [551, 484] on button "Add Category to Space" at bounding box center [565, 499] width 127 height 31
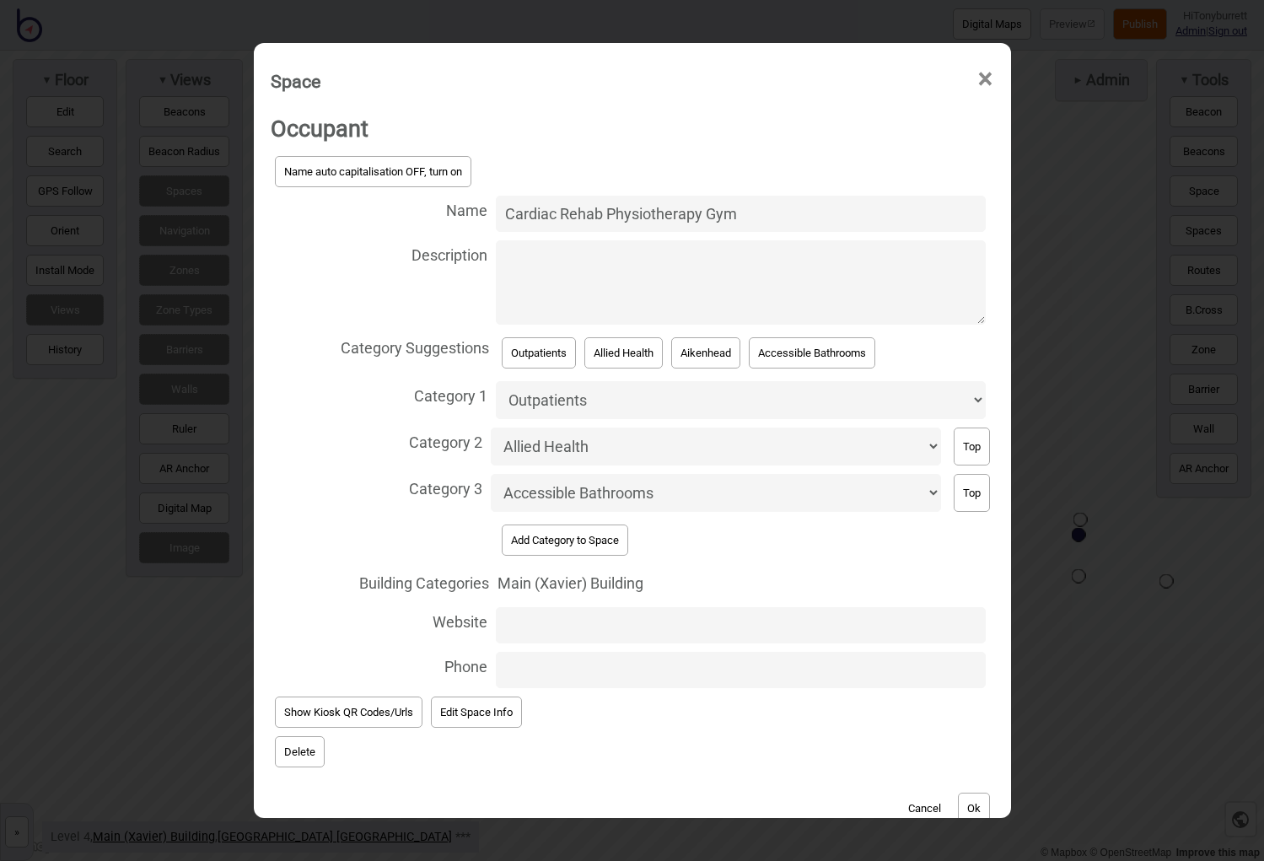
select select "Aikenhead"
click at [979, 687] on button "Ok" at bounding box center [974, 808] width 32 height 31
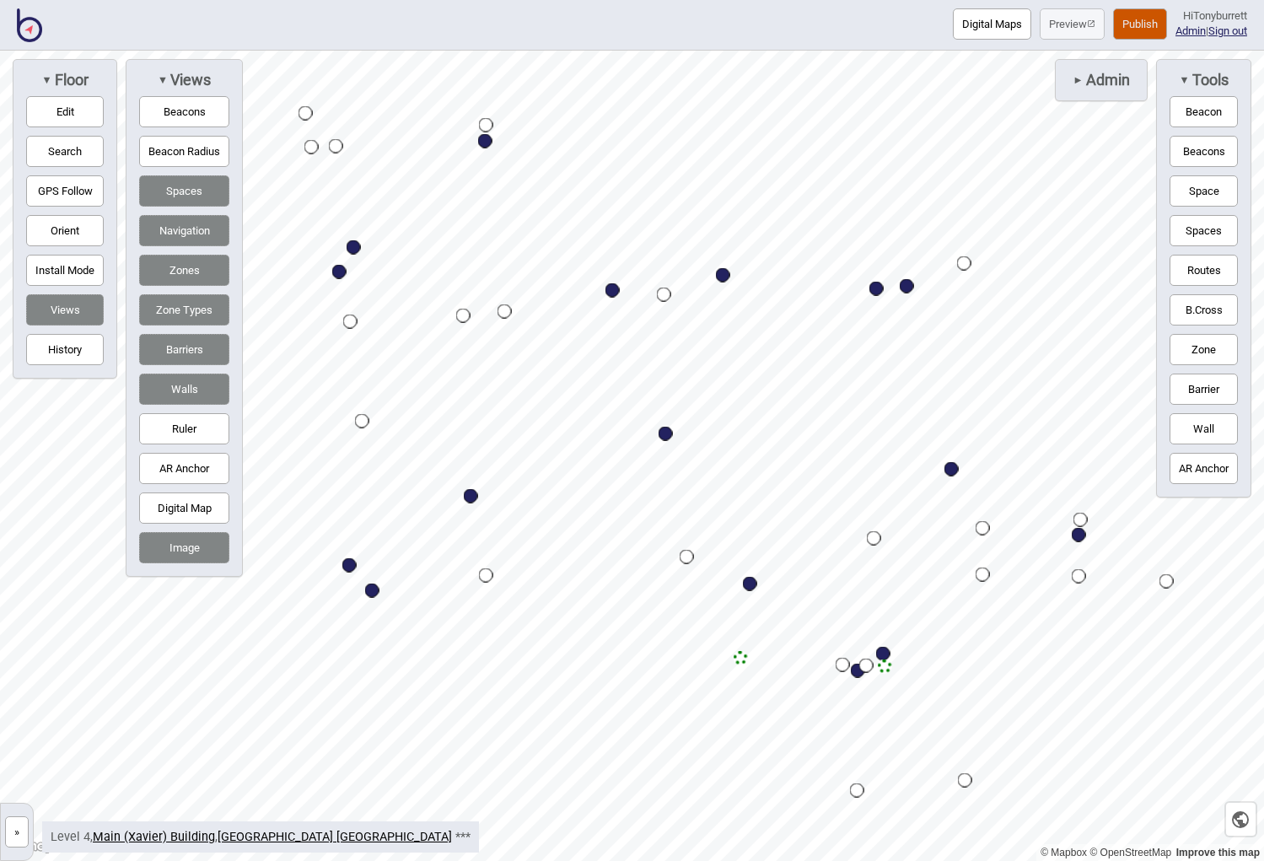
click at [880, 289] on div "Map marker" at bounding box center [877, 289] width 14 height 14
select select "Bathrooms"
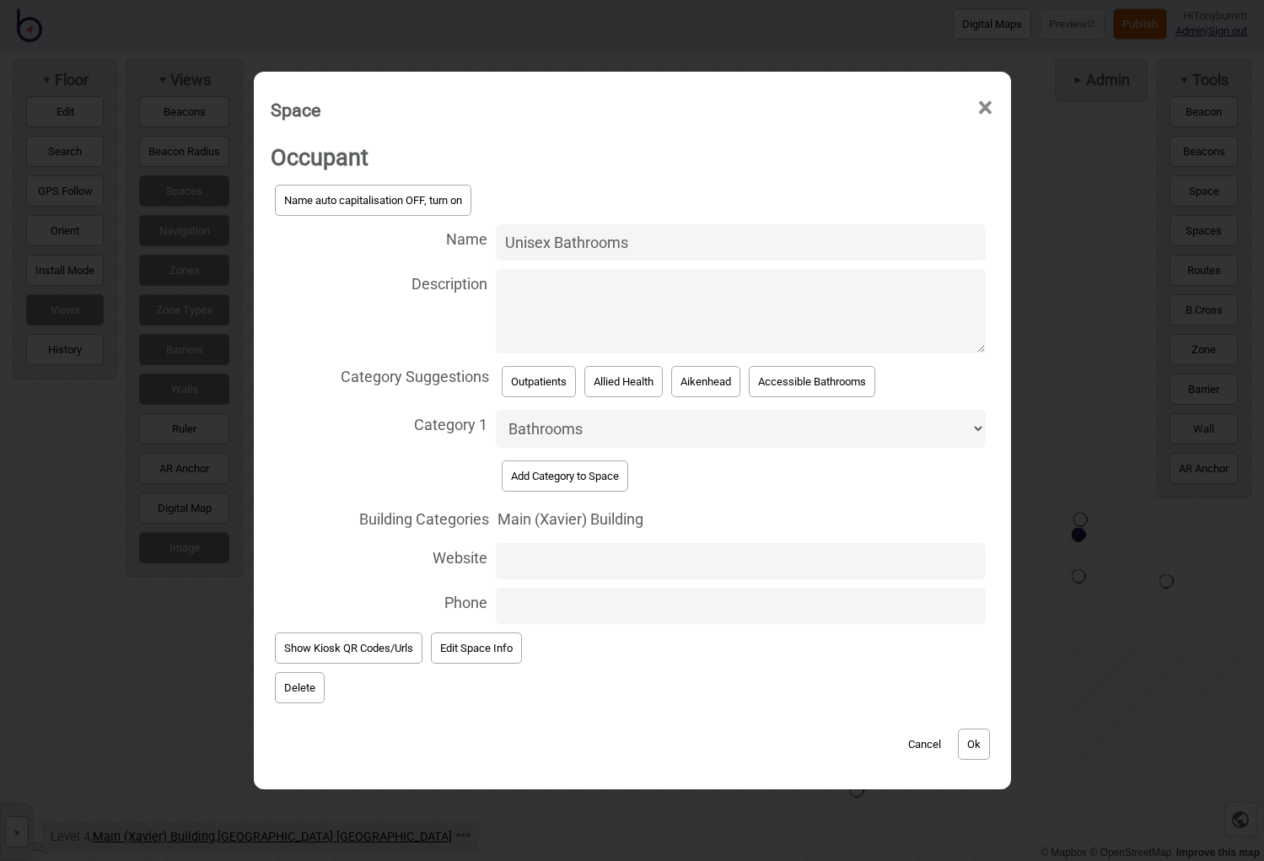
click at [563, 474] on button "Add Category to Space" at bounding box center [565, 475] width 127 height 31
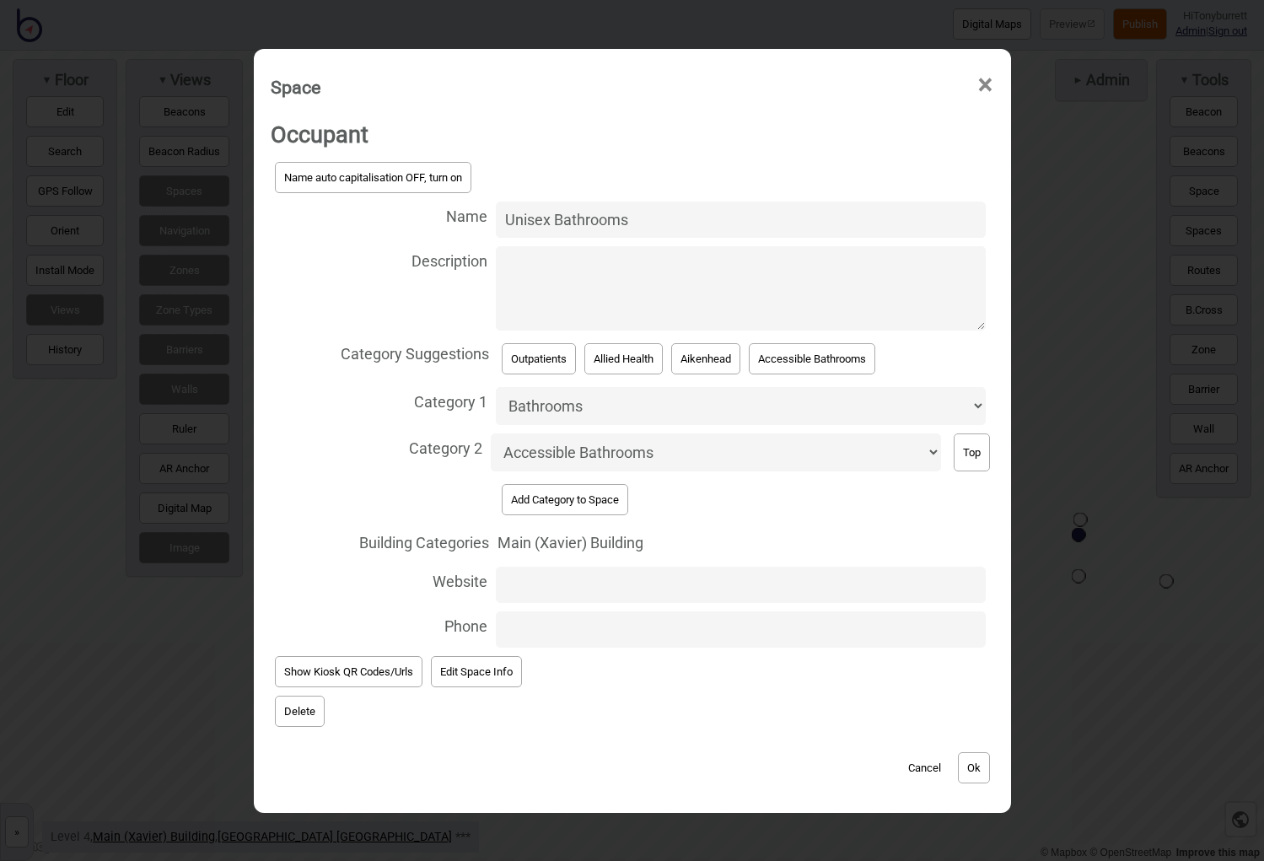
select select "Aikenhead"
click at [967, 687] on button "Ok" at bounding box center [974, 767] width 32 height 31
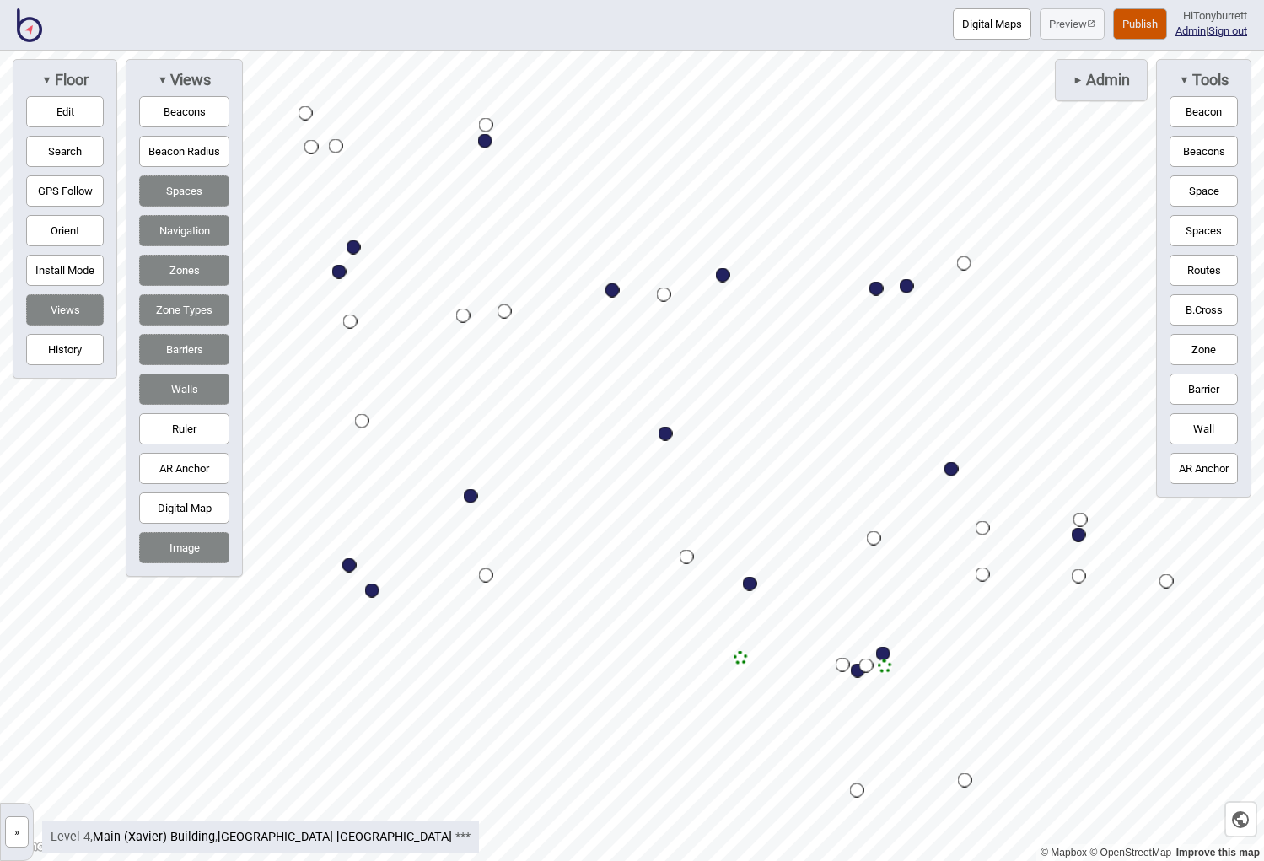
click at [668, 438] on div "Map marker" at bounding box center [666, 434] width 14 height 14
select select "Outpatients"
select select "Aikenhead"
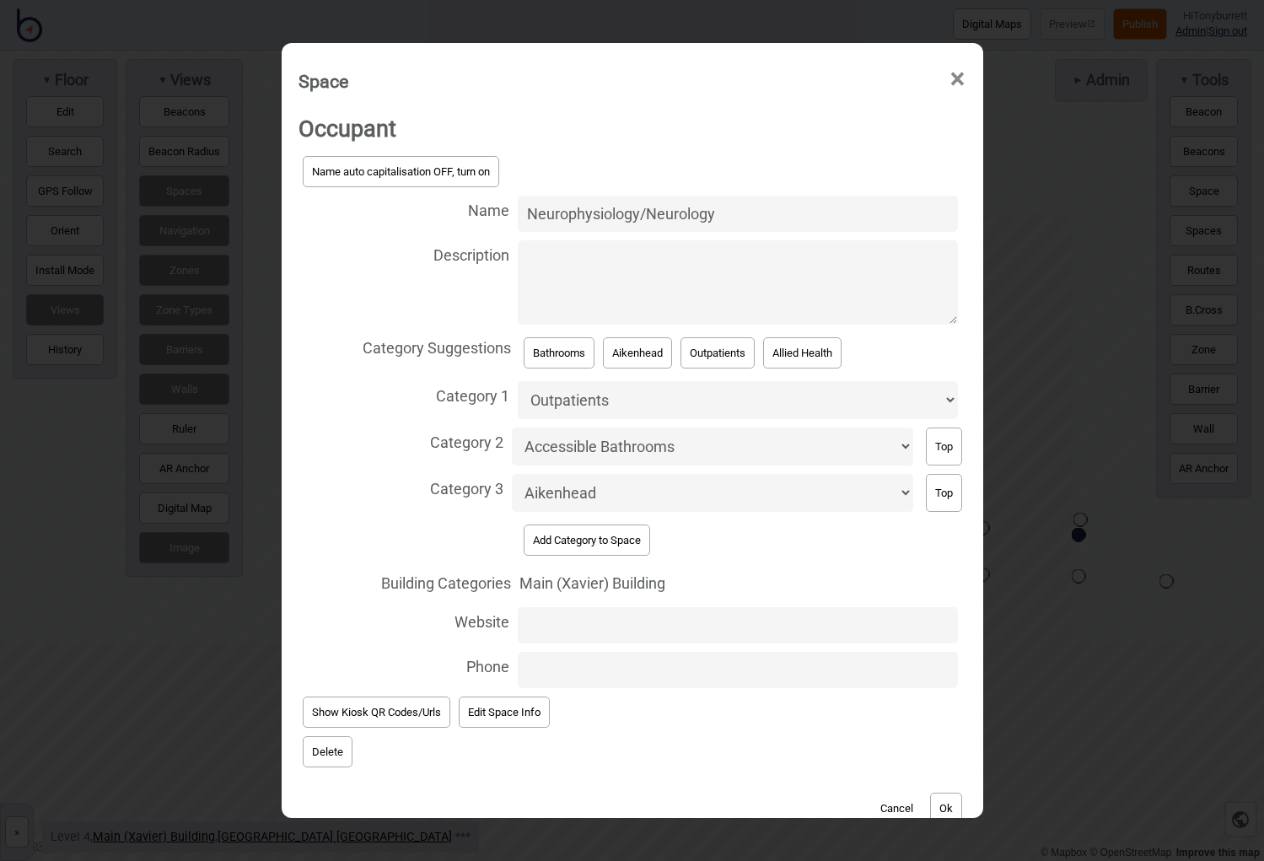
click at [890, 687] on button "Cancel" at bounding box center [897, 808] width 50 height 31
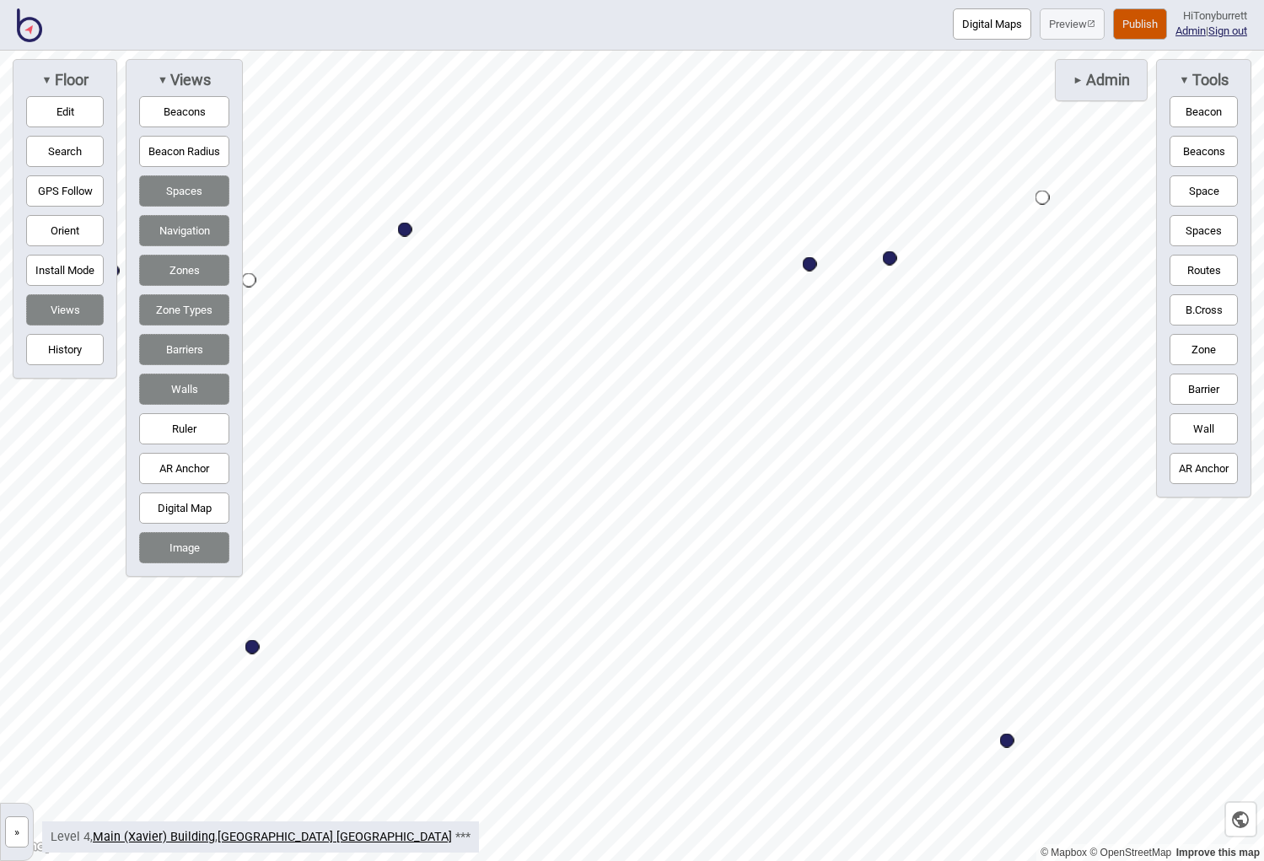
click at [886, 255] on div "Map marker" at bounding box center [890, 258] width 14 height 14
select select "Outpatients"
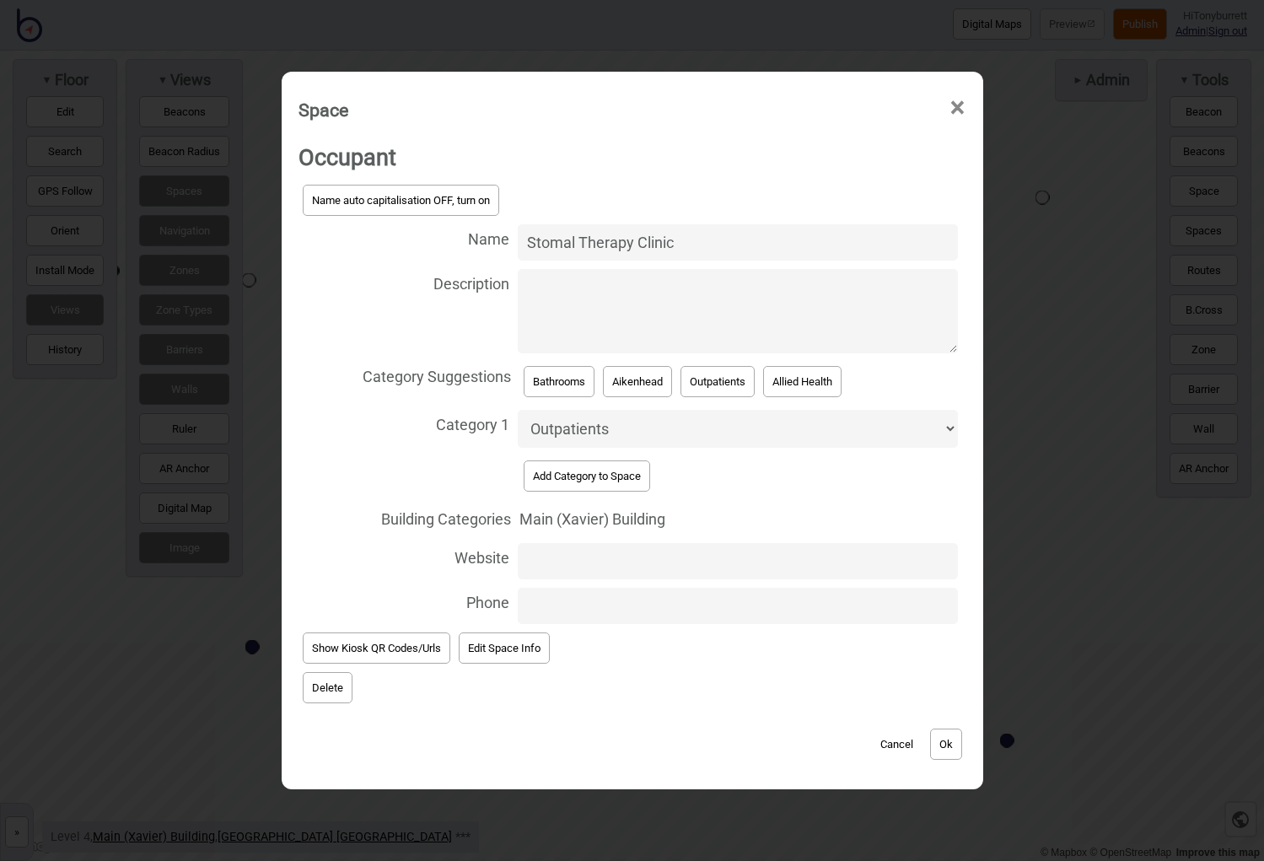
click at [558, 466] on button "Add Category to Space" at bounding box center [587, 475] width 127 height 31
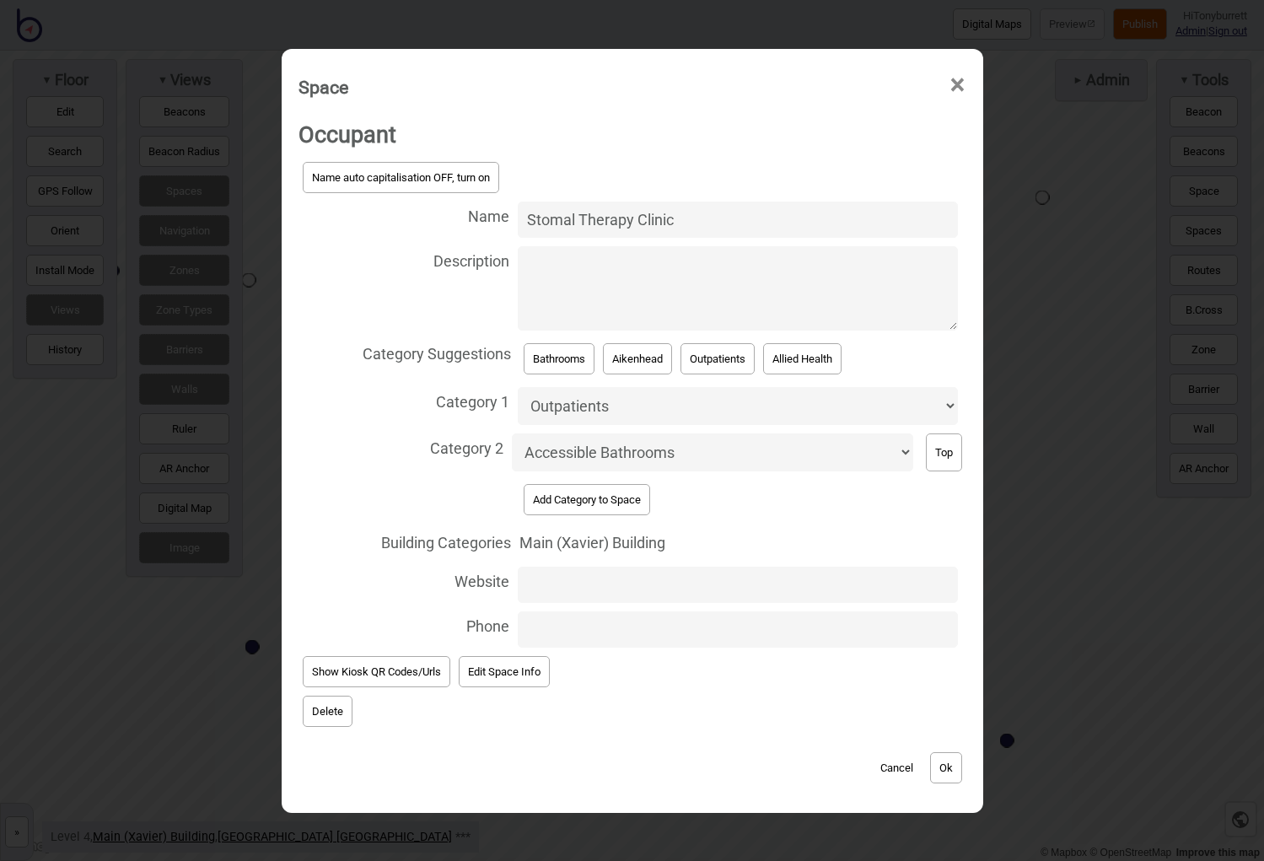
select select "Aikenhead"
click at [950, 687] on button "Ok" at bounding box center [946, 767] width 32 height 31
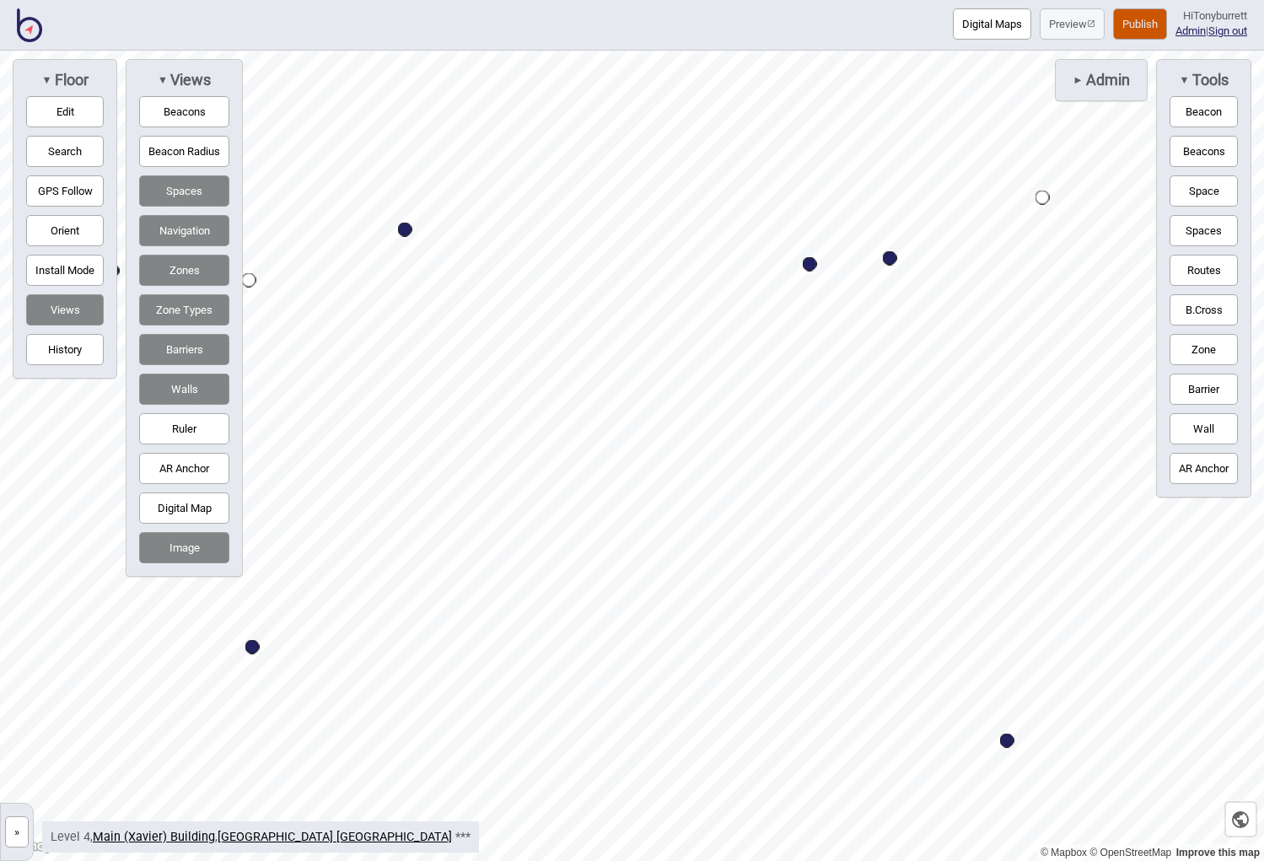
click at [809, 261] on div "Map marker" at bounding box center [810, 264] width 14 height 14
select select "Bathrooms"
select select "Aikenhead"
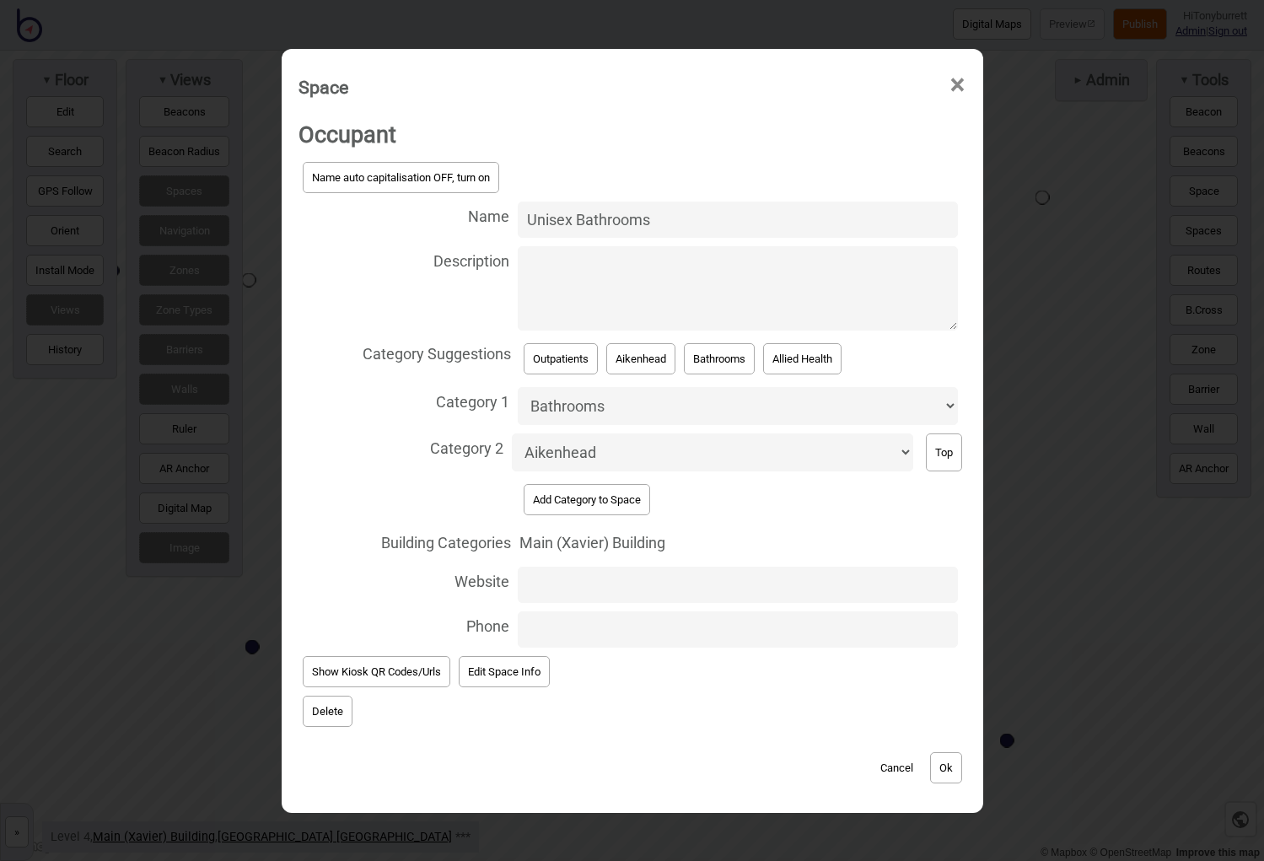
click at [907, 687] on button "Cancel" at bounding box center [897, 767] width 50 height 31
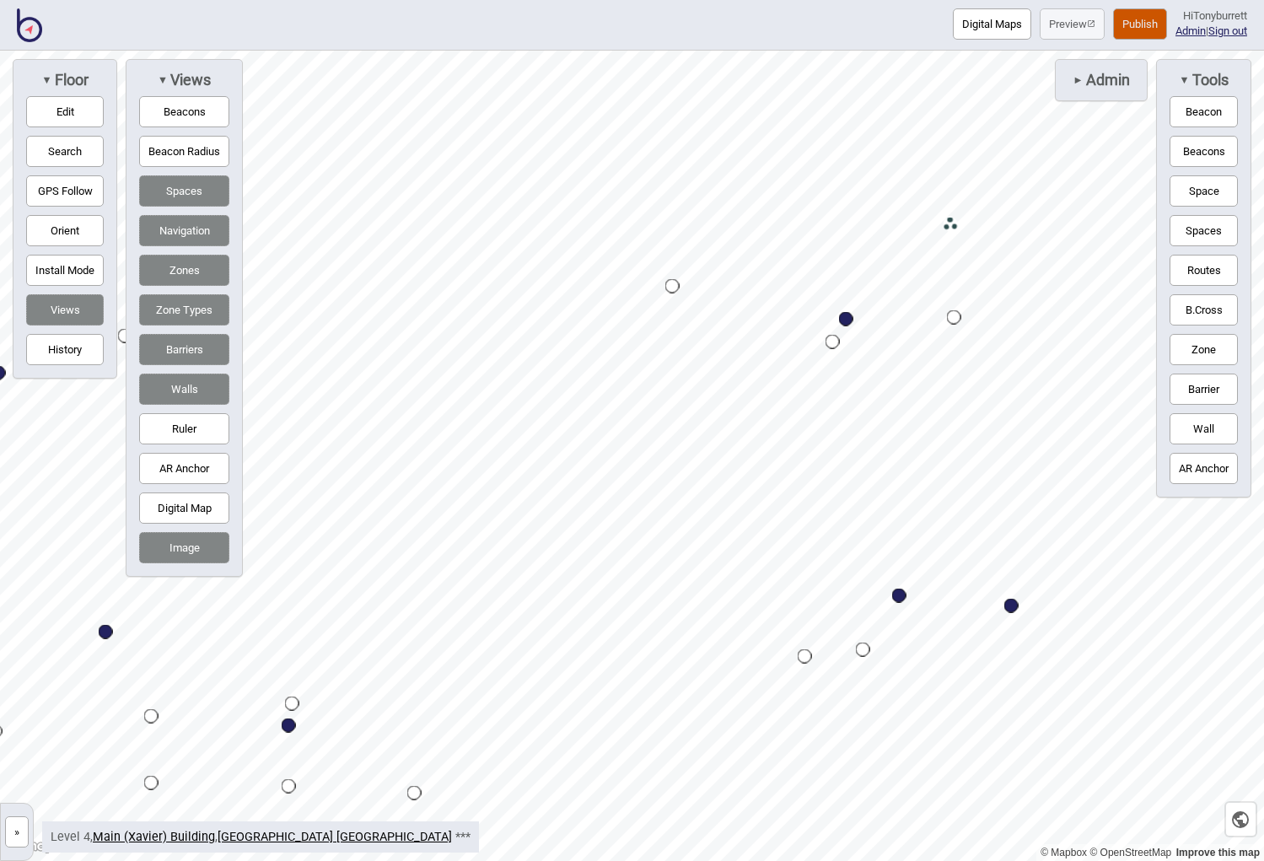
click at [845, 320] on div "Map marker" at bounding box center [846, 319] width 14 height 14
select select "Quiet Spaces"
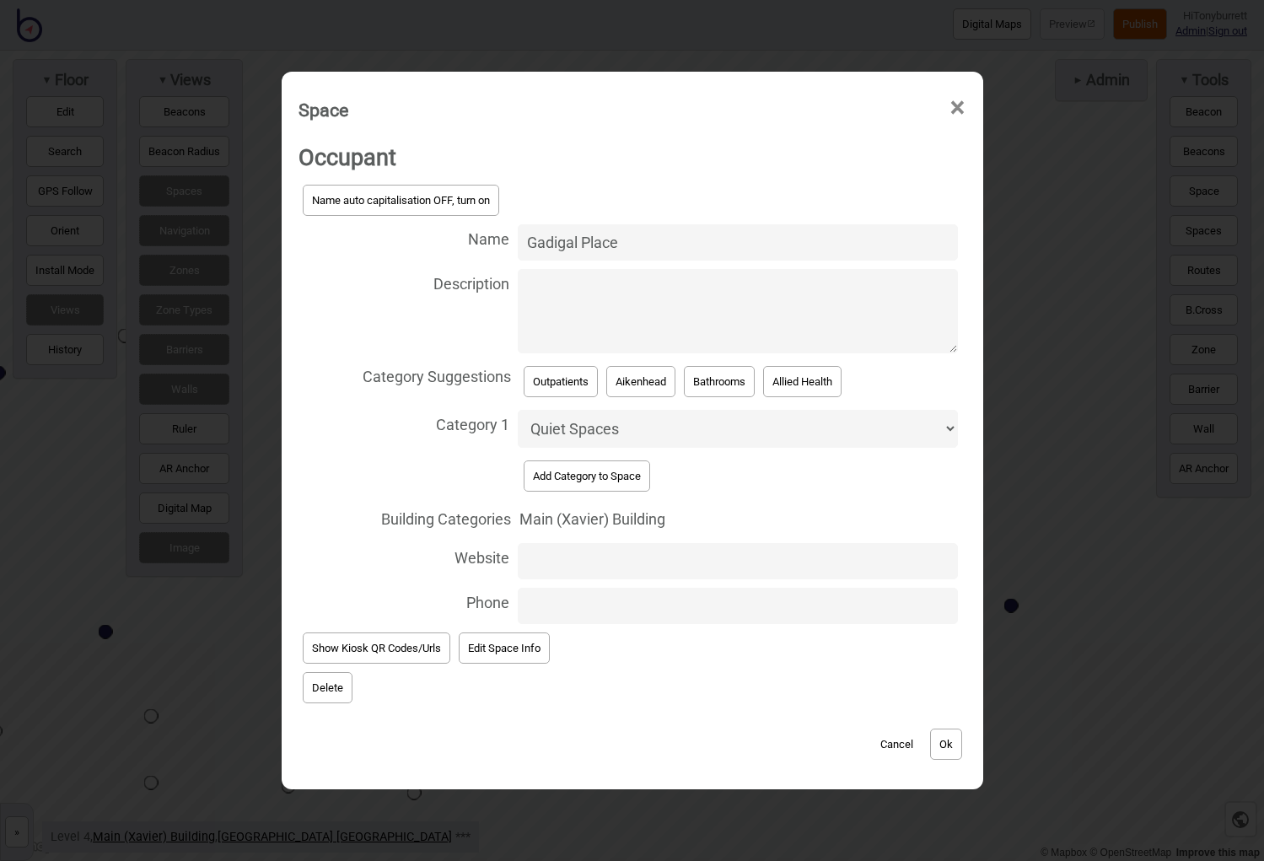
click at [561, 467] on button "Add Category to Space" at bounding box center [587, 475] width 127 height 31
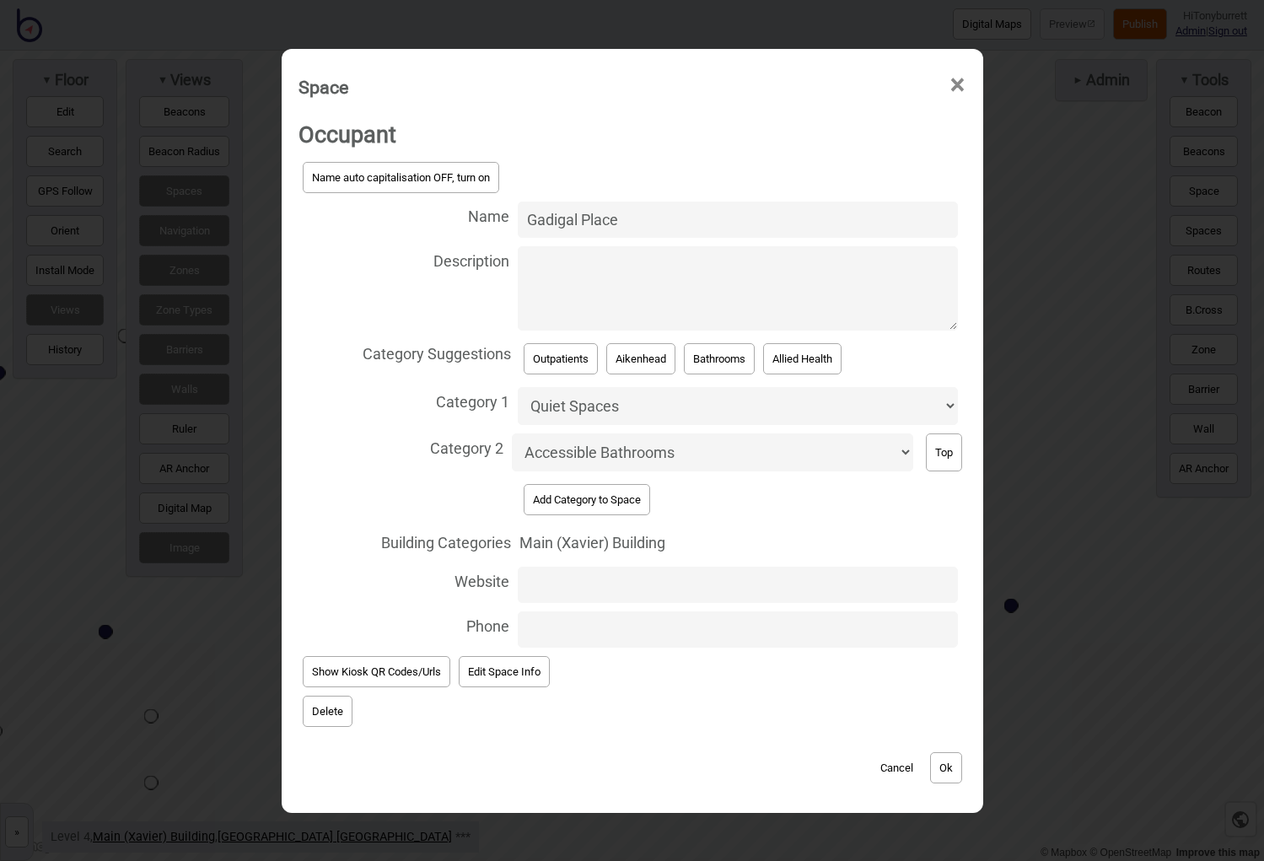
select select "Aikenhead"
click at [943, 687] on button "Ok" at bounding box center [946, 767] width 32 height 31
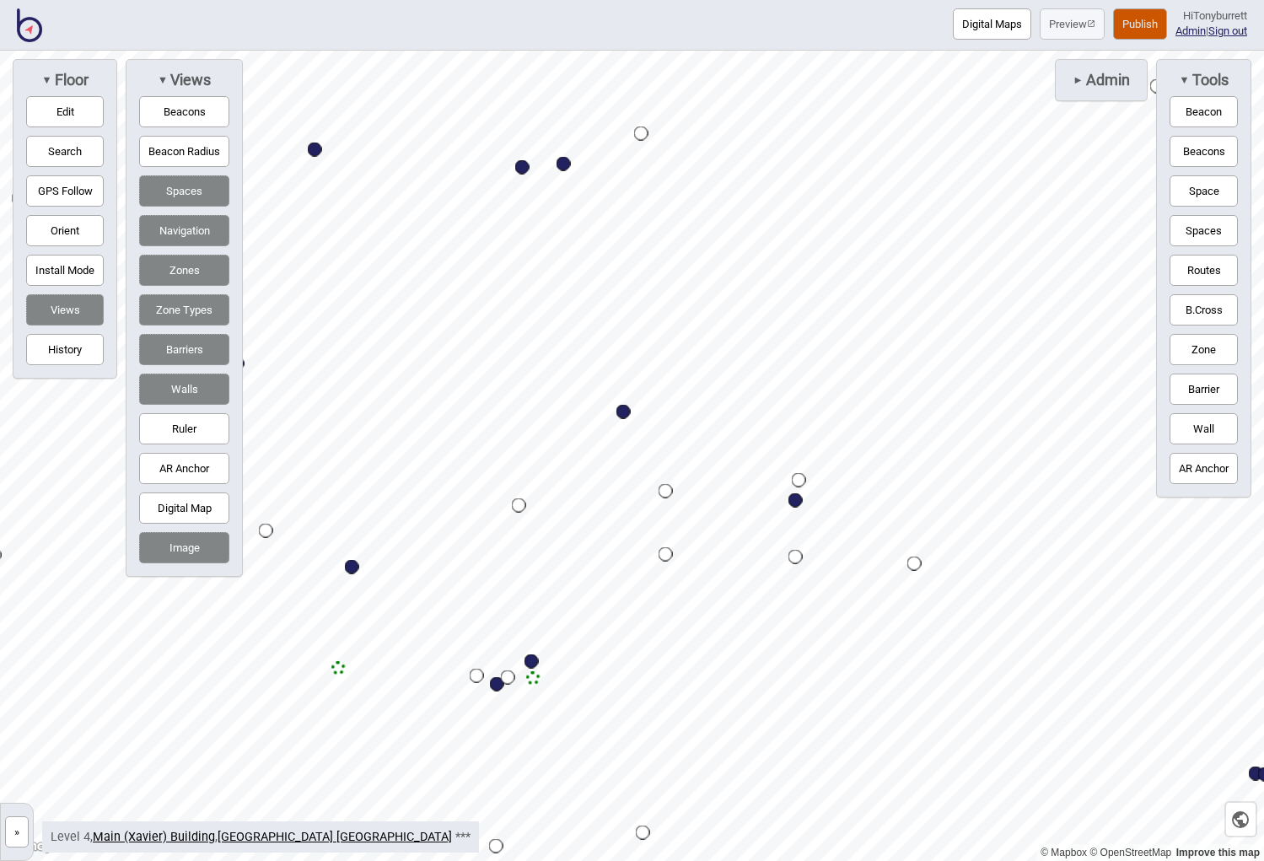
click at [623, 412] on div "Map marker" at bounding box center [623, 412] width 14 height 14
select select "Information and Assistance"
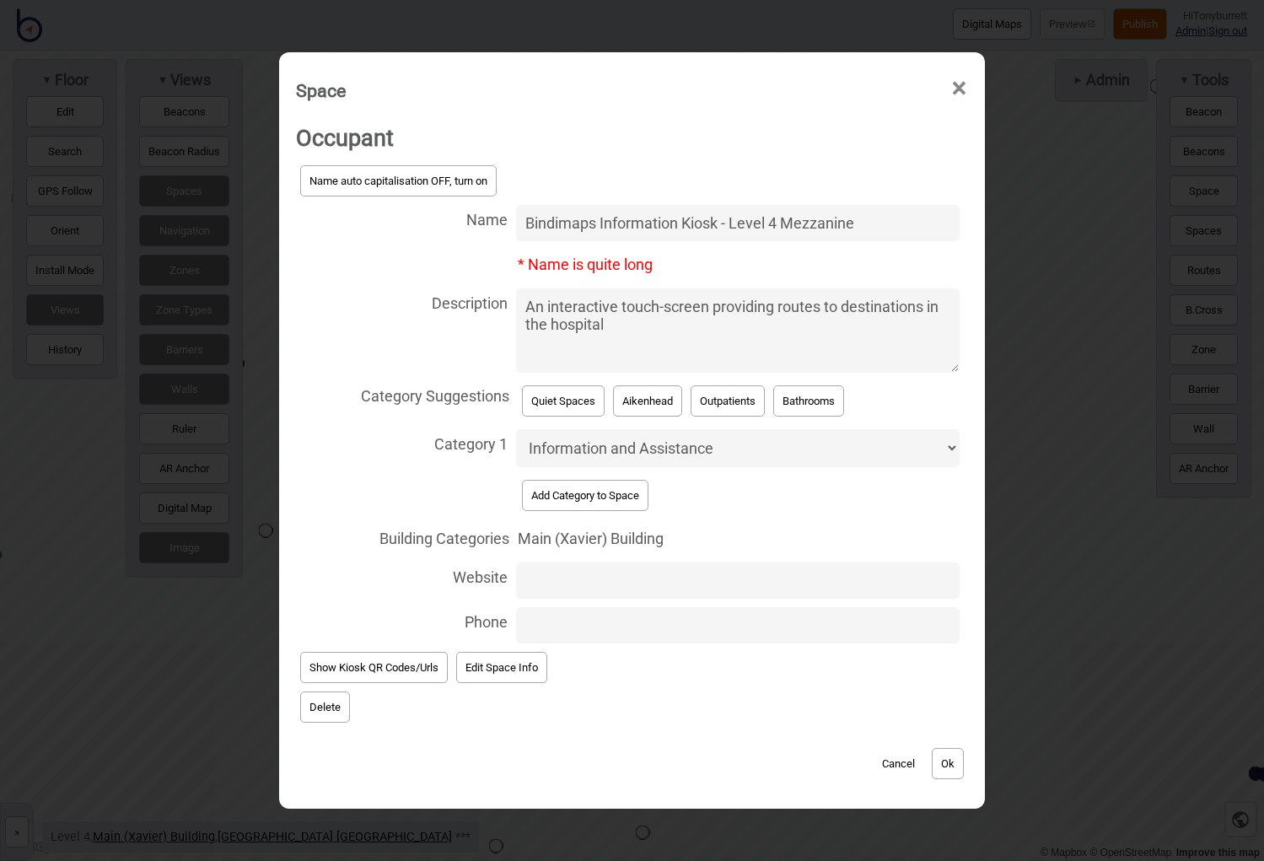
click at [585, 490] on button "Add Category to Space" at bounding box center [585, 495] width 127 height 31
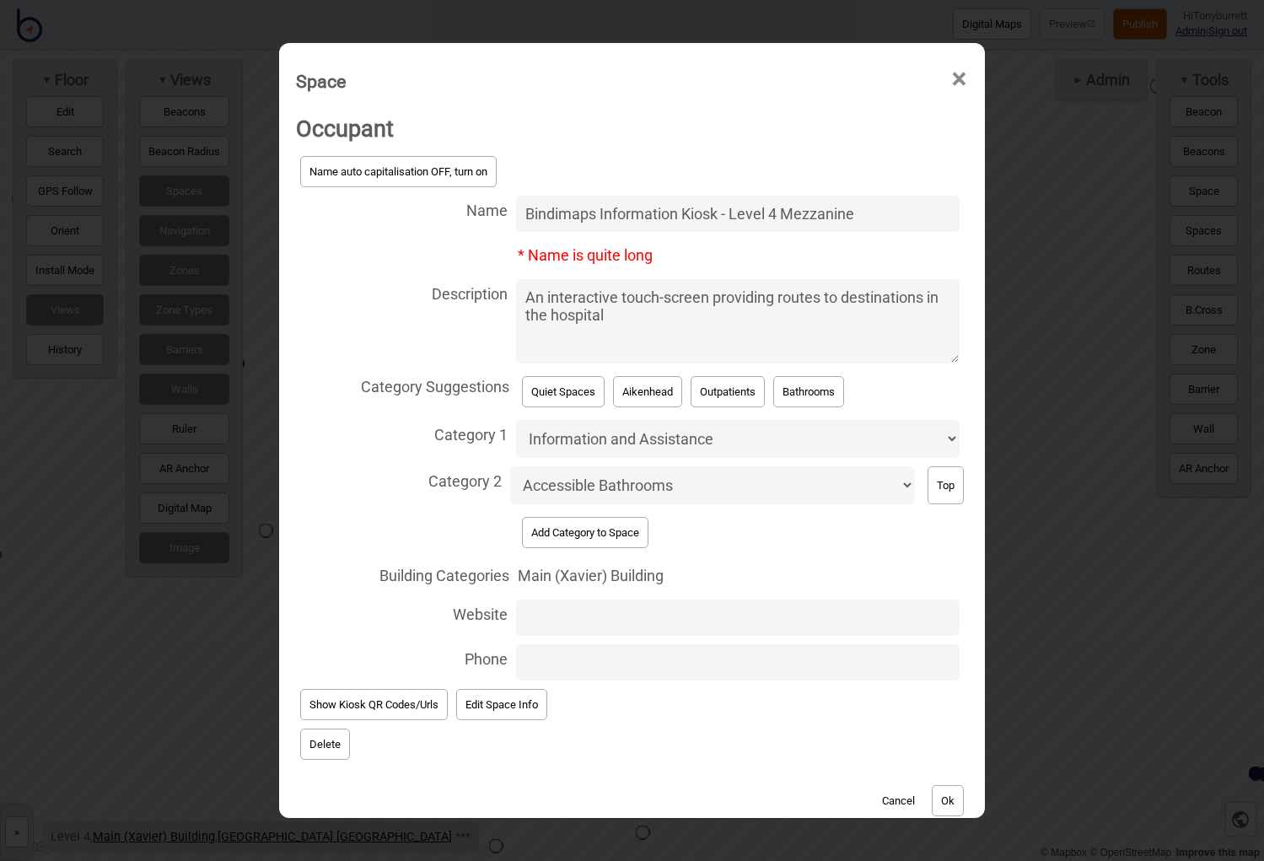
select select "Aikenhead"
click at [954, 687] on button "Ok" at bounding box center [948, 800] width 32 height 31
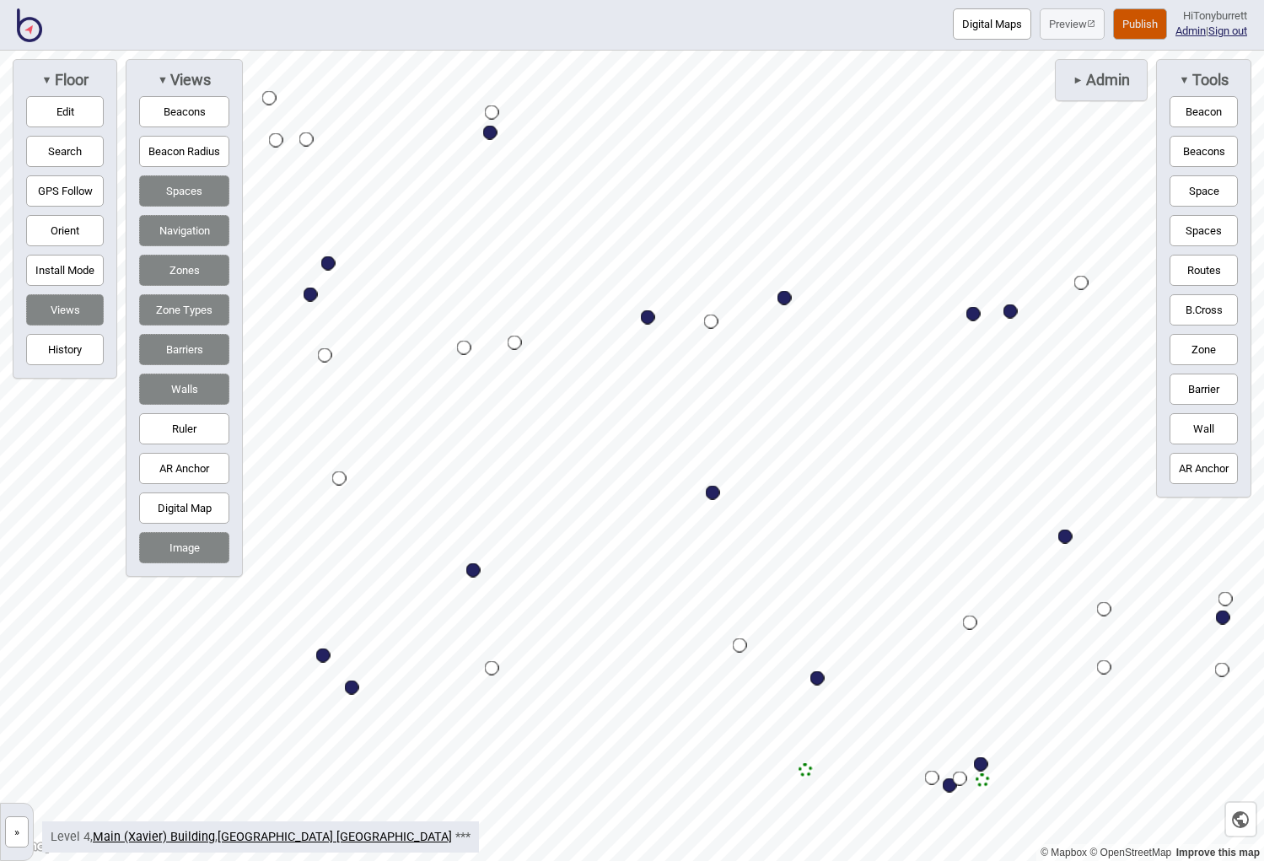
click at [647, 315] on div "Map marker" at bounding box center [648, 317] width 14 height 14
select select "Outpatients"
select select "Allied Health"
select select "Aikenhead"
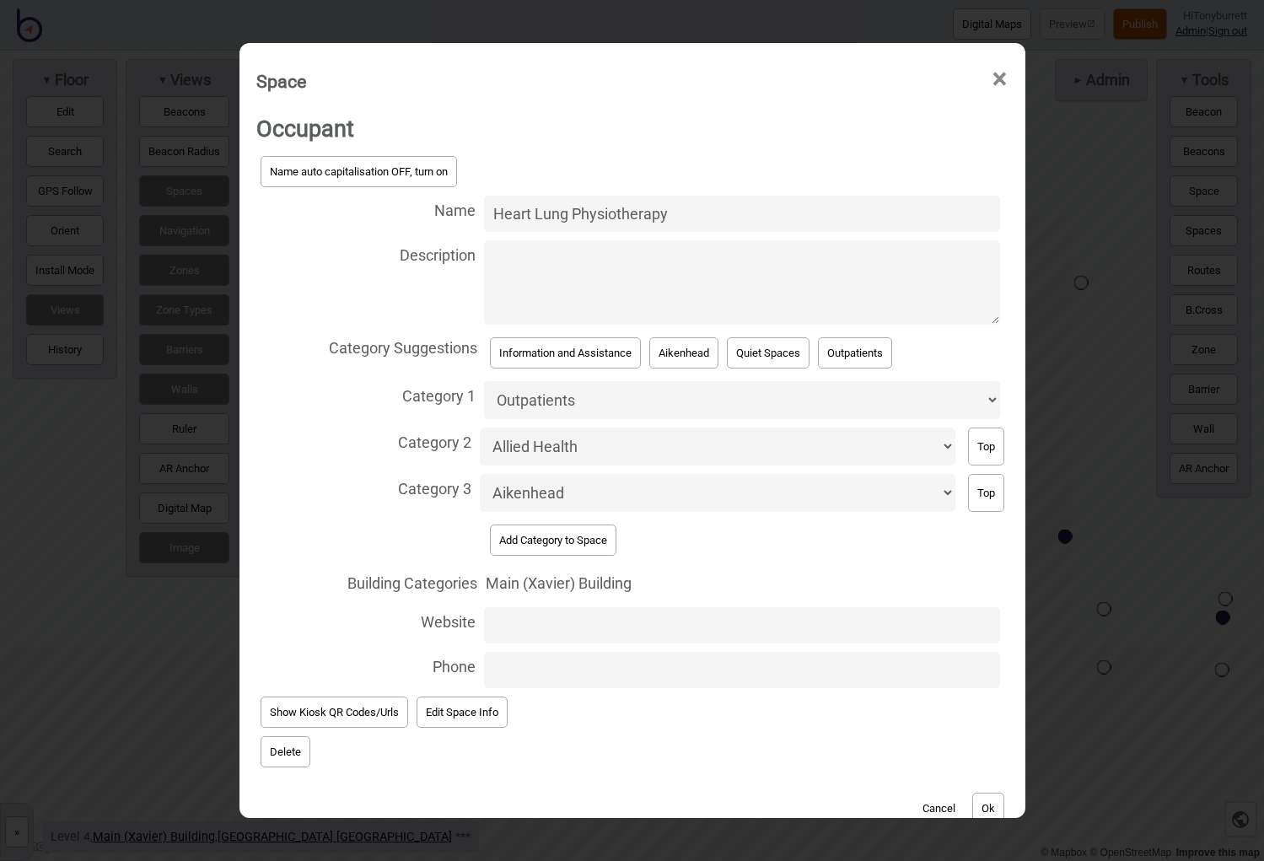
click at [941, 687] on button "Cancel" at bounding box center [939, 808] width 50 height 31
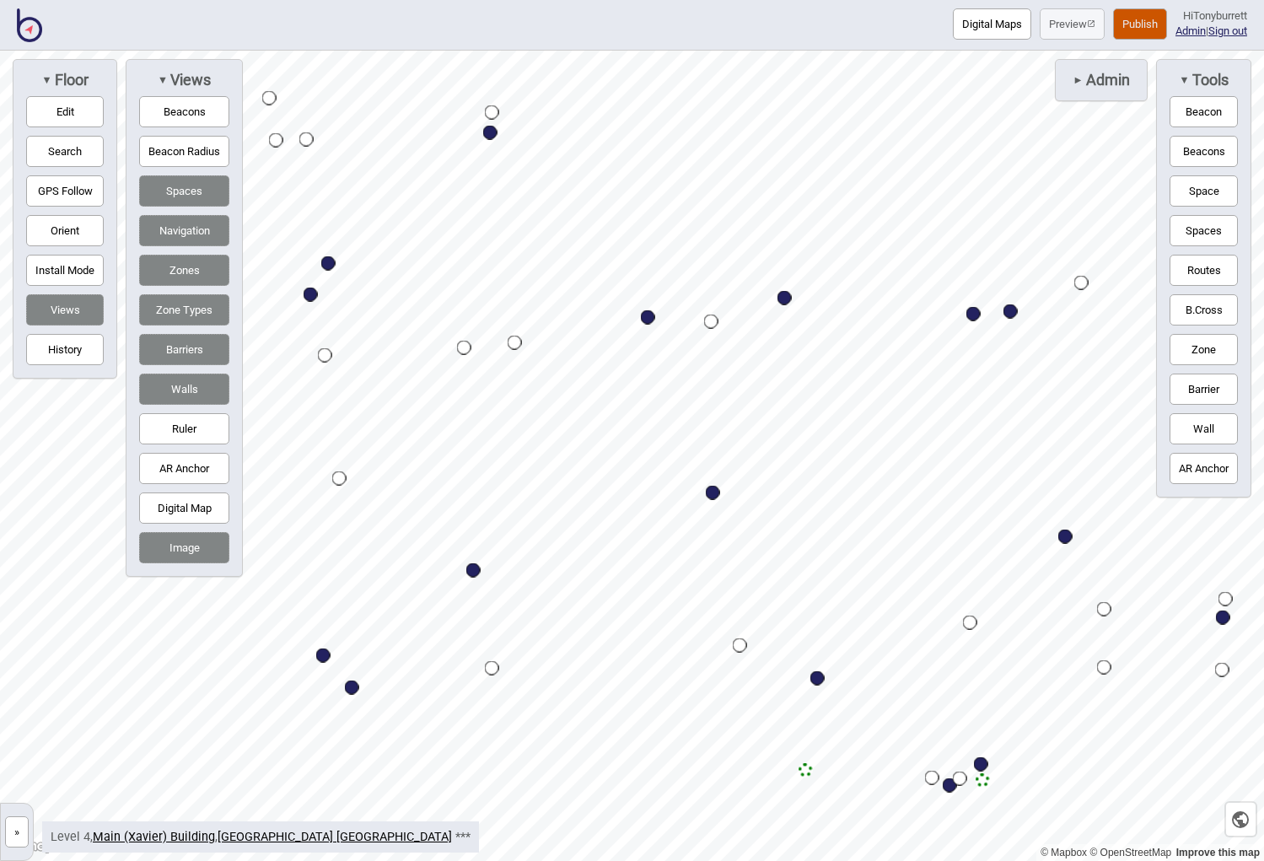
click at [331, 266] on div "Map marker" at bounding box center [328, 263] width 14 height 14
select select "Outpatients"
select select "Allied Health"
select select "Aikenhead"
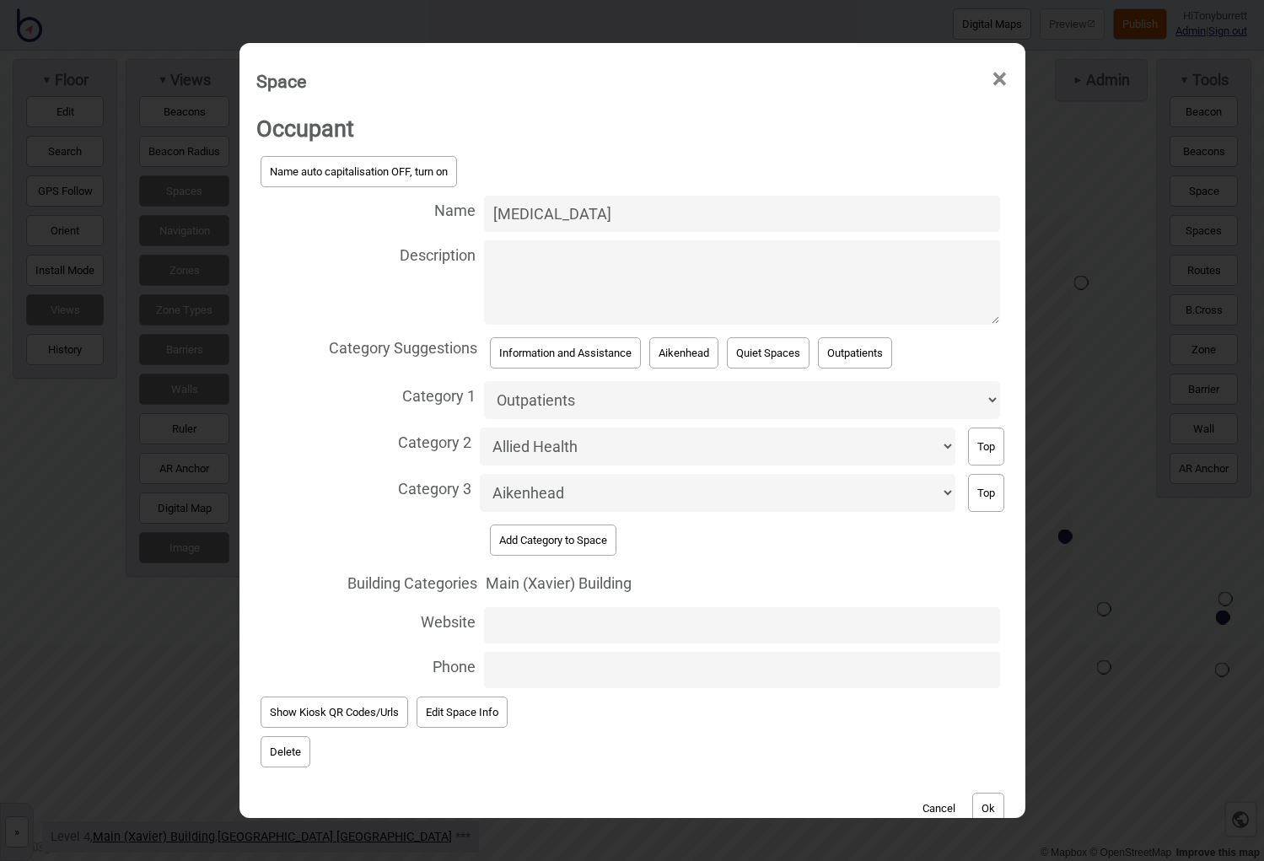
click at [937, 687] on button "Cancel" at bounding box center [939, 808] width 50 height 31
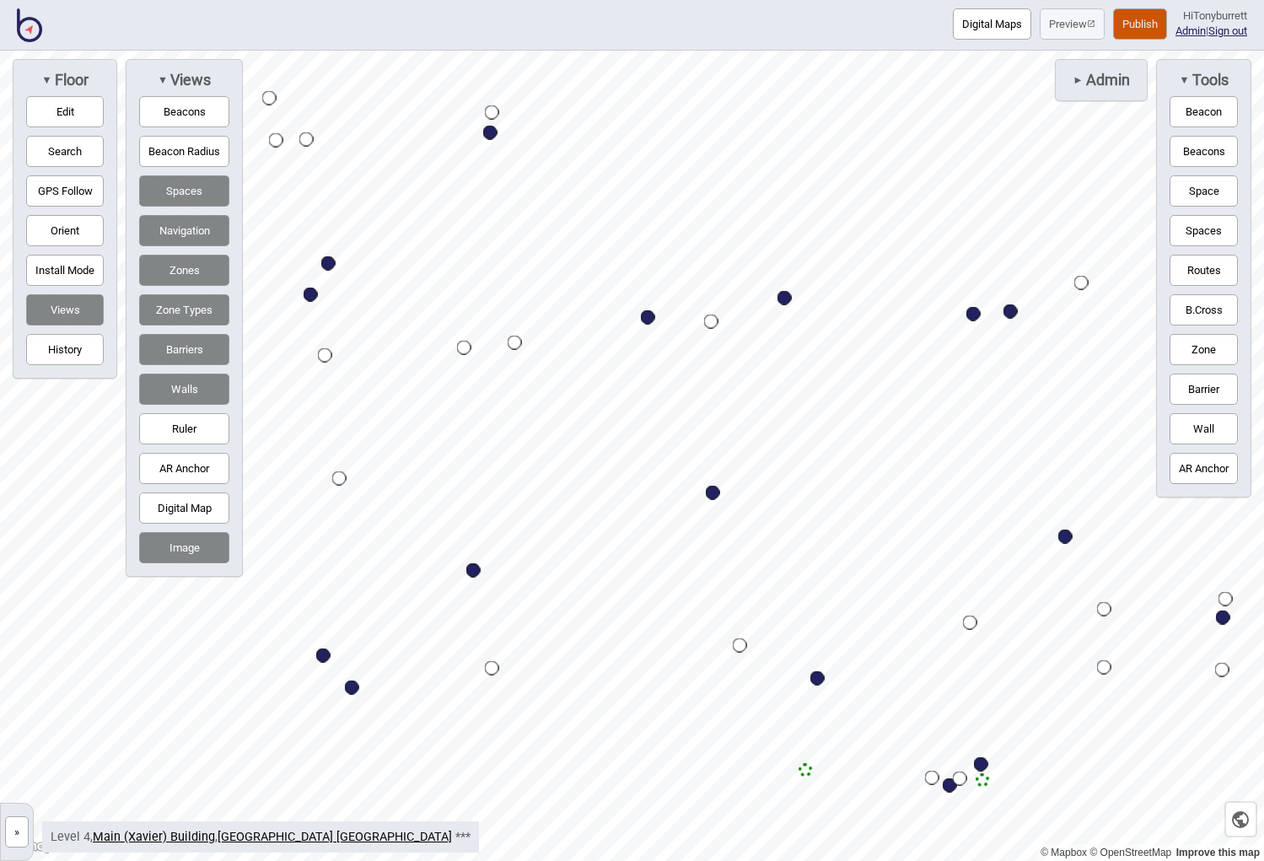
click at [487, 133] on div "Map marker" at bounding box center [490, 133] width 14 height 14
select select "Outpatients"
select select "Allied Health"
select select "Aikenhead"
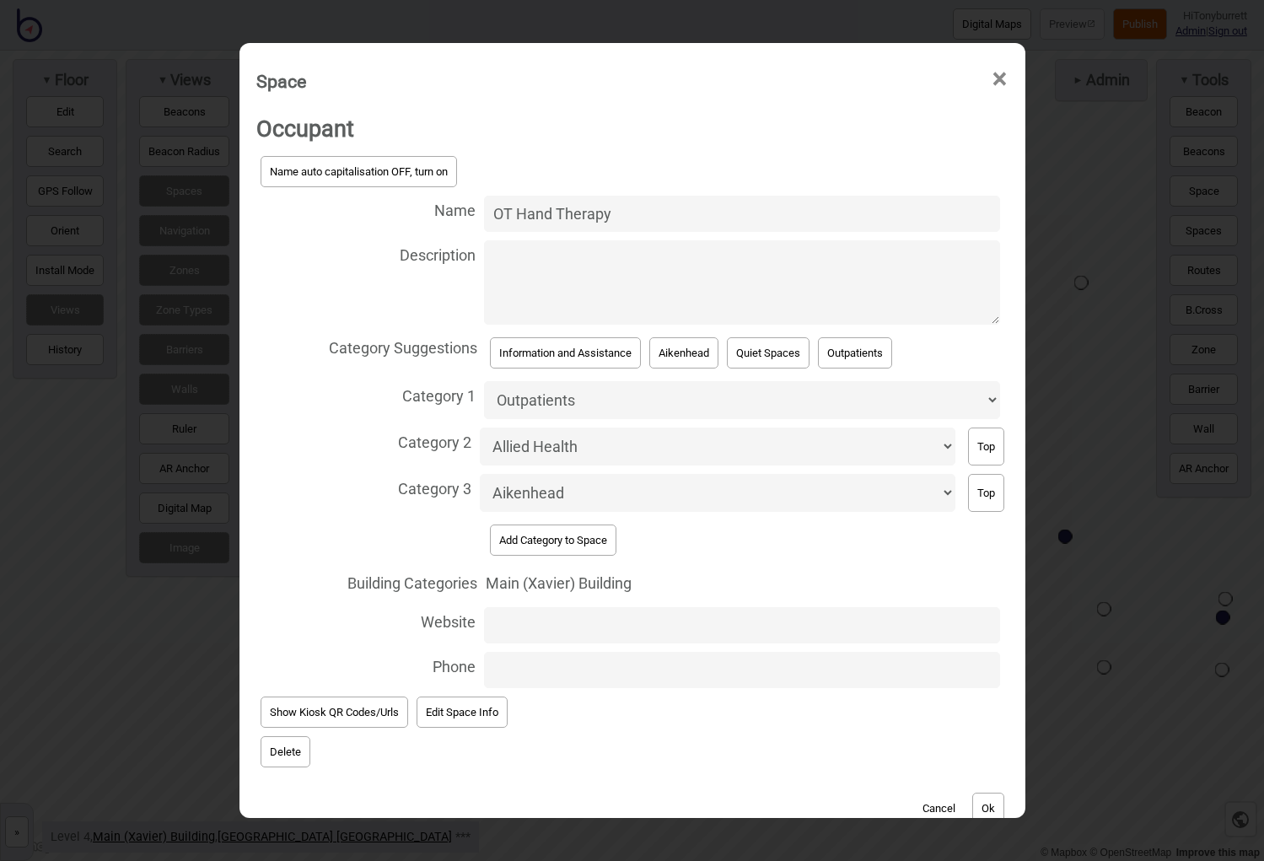
click at [932, 687] on button "Cancel" at bounding box center [939, 808] width 50 height 31
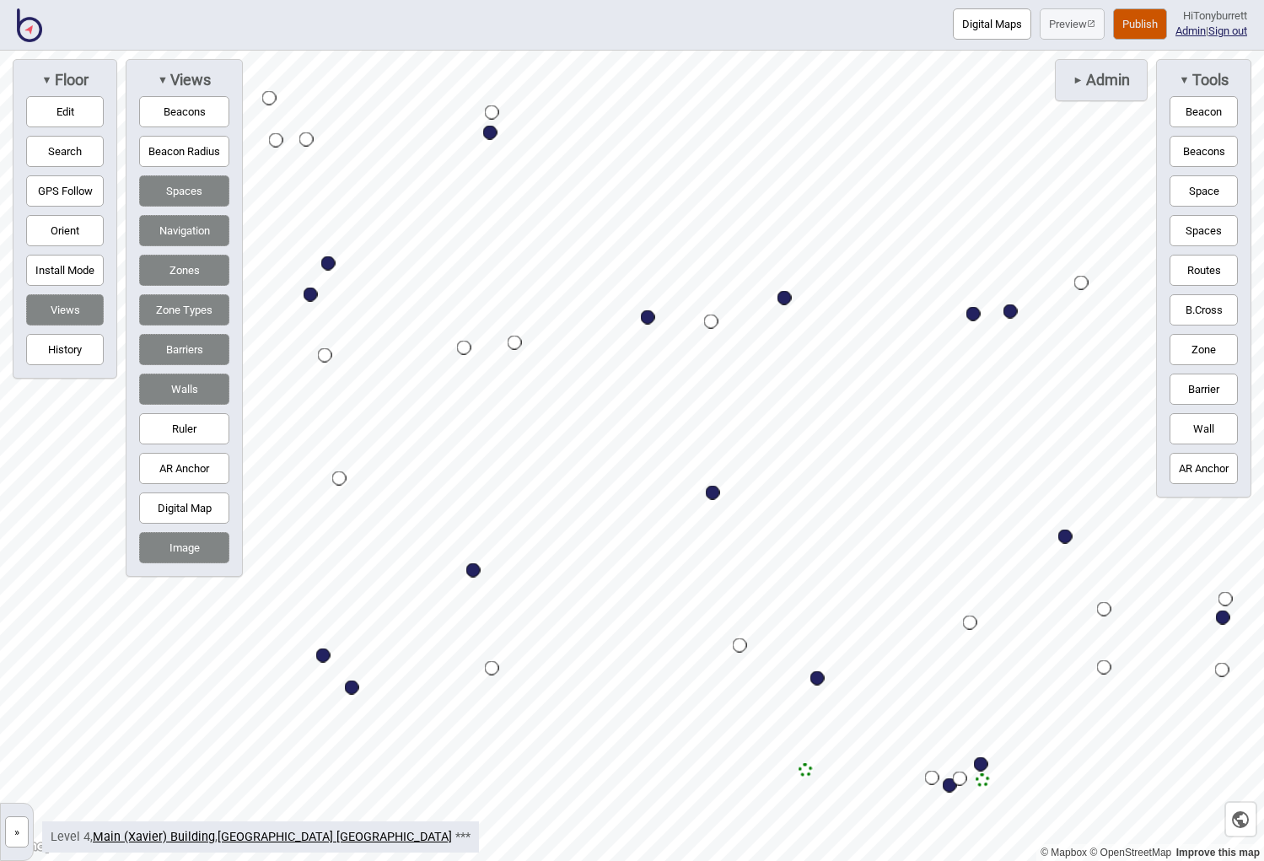
click at [1063, 27] on button "Publish" at bounding box center [1140, 23] width 54 height 31
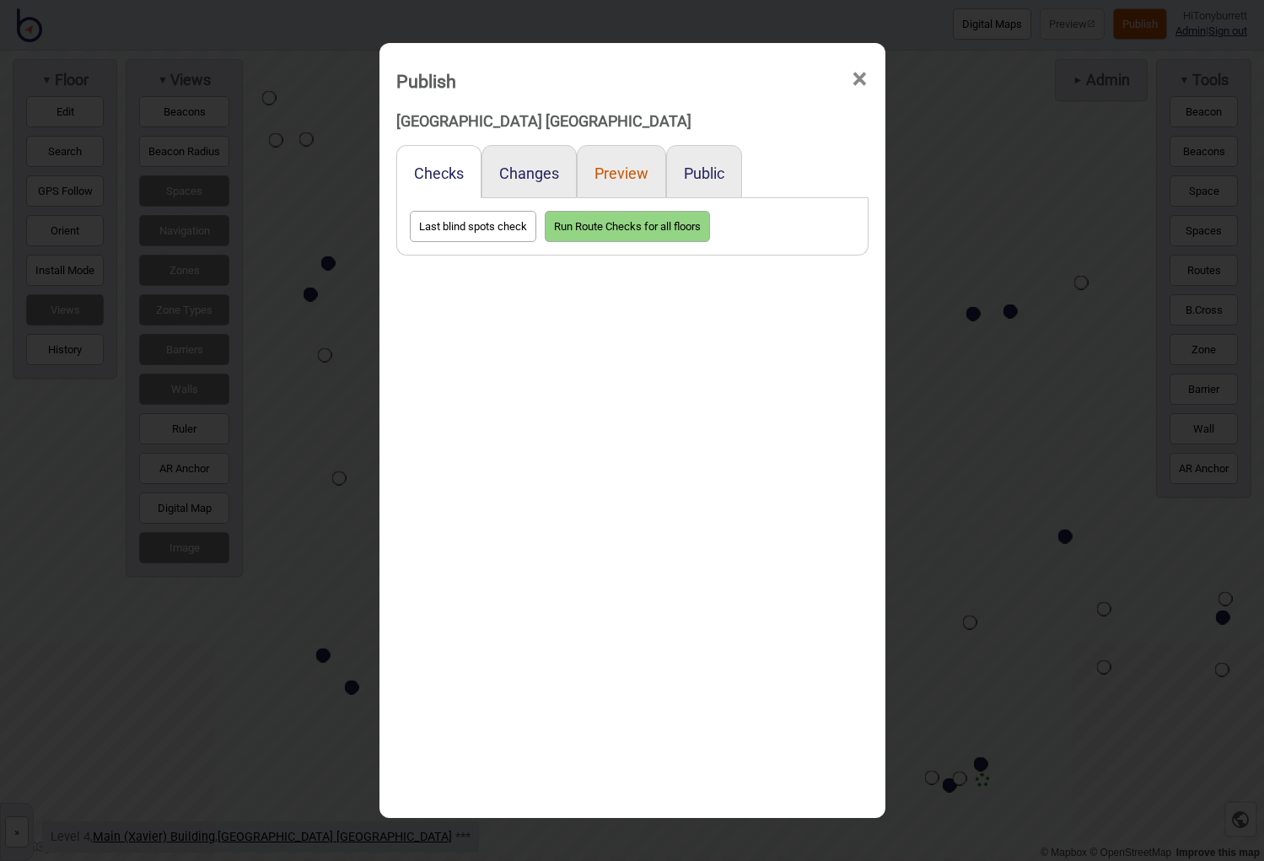
click at [615, 176] on button "Preview" at bounding box center [622, 173] width 54 height 18
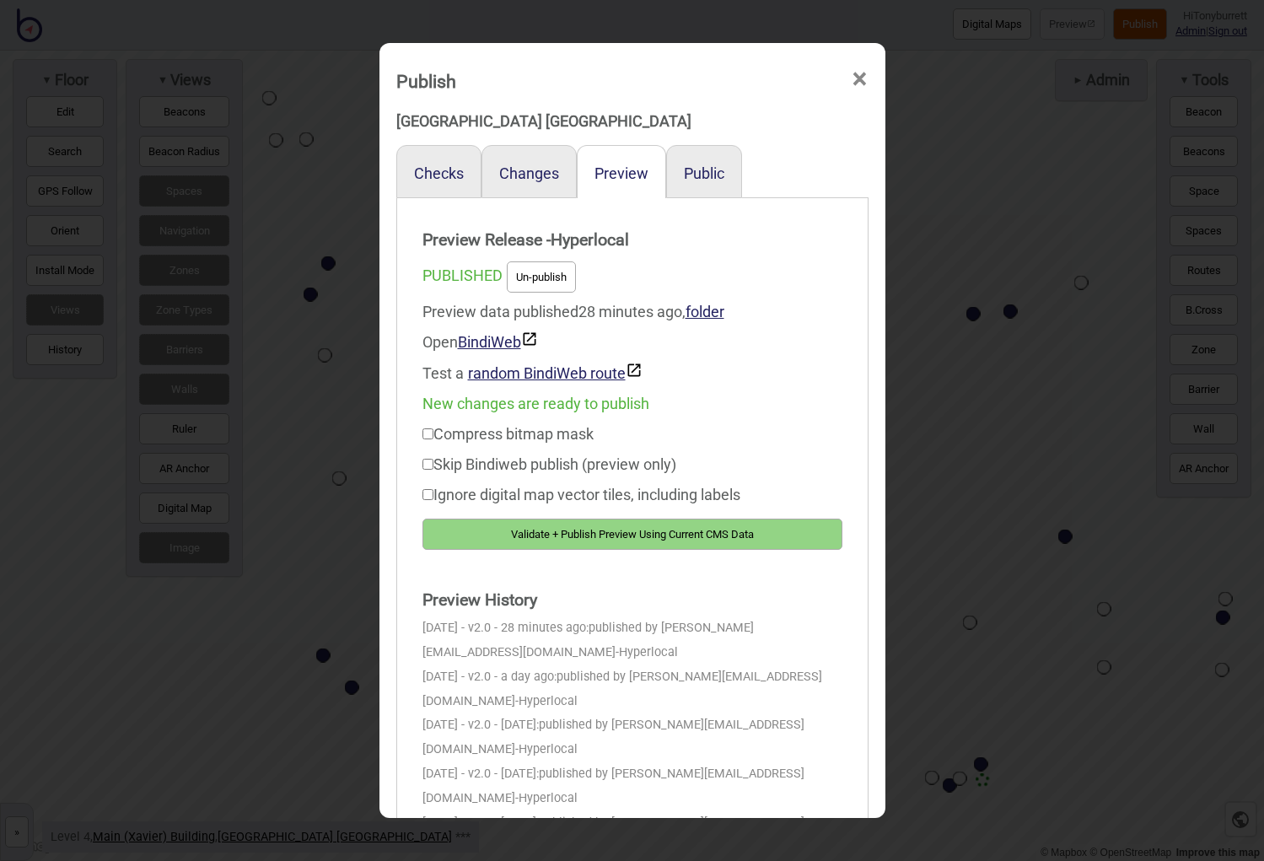
drag, startPoint x: 582, startPoint y: 525, endPoint x: 578, endPoint y: 514, distance: 11.7
click at [581, 525] on button "Validate + Publish Preview Using Current CMS Data" at bounding box center [633, 534] width 420 height 31
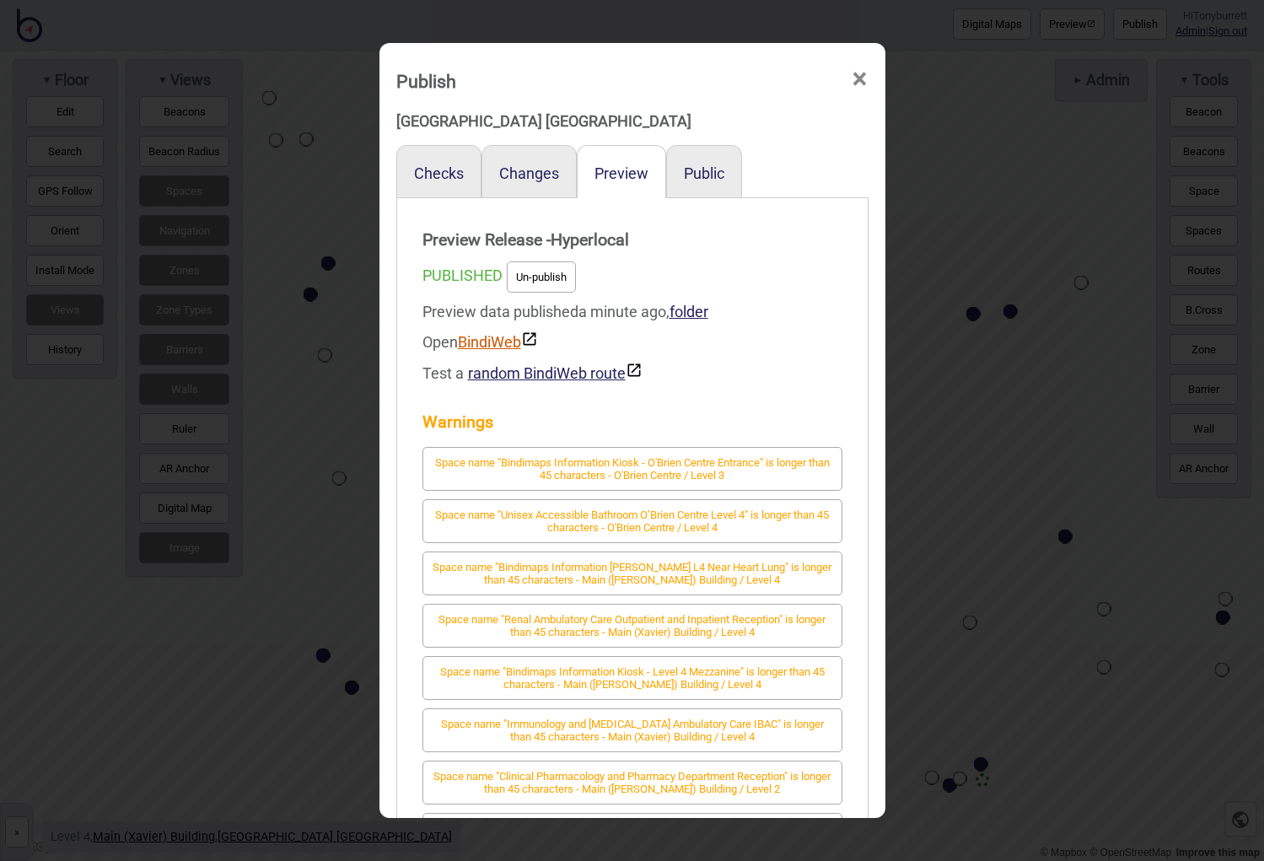
click at [501, 344] on link "BindiWeb" at bounding box center [498, 342] width 80 height 18
